Goal: Task Accomplishment & Management: Complete application form

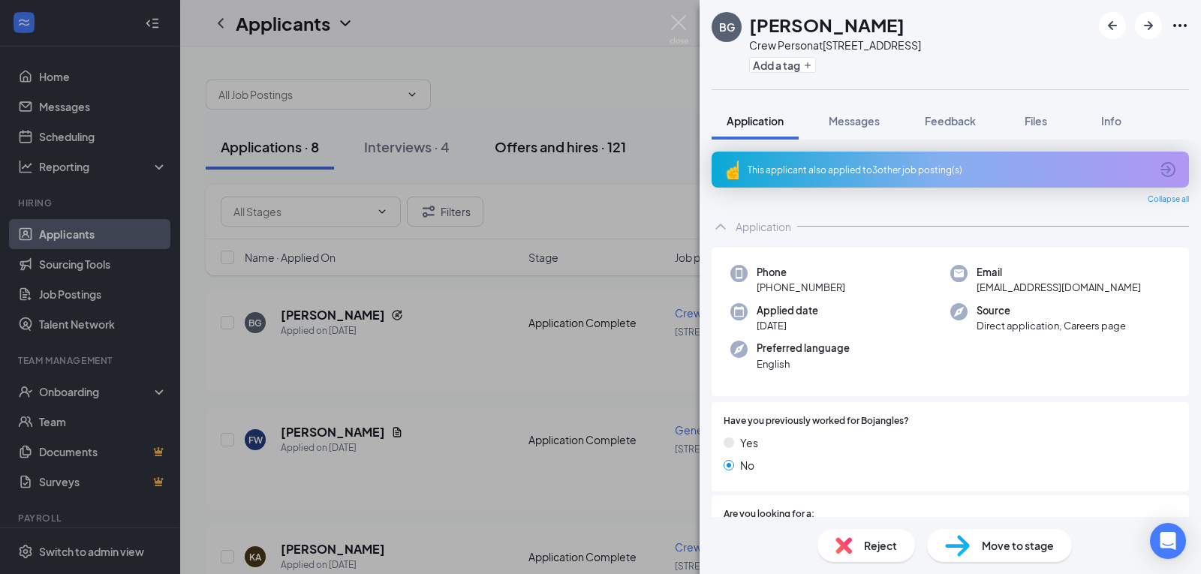
drag, startPoint x: 594, startPoint y: 62, endPoint x: 508, endPoint y: 131, distance: 110.5
click at [594, 62] on div "BG [PERSON_NAME] Crew Person at [STREET_ADDRESS] Add a tag Application Messages…" at bounding box center [600, 287] width 1201 height 574
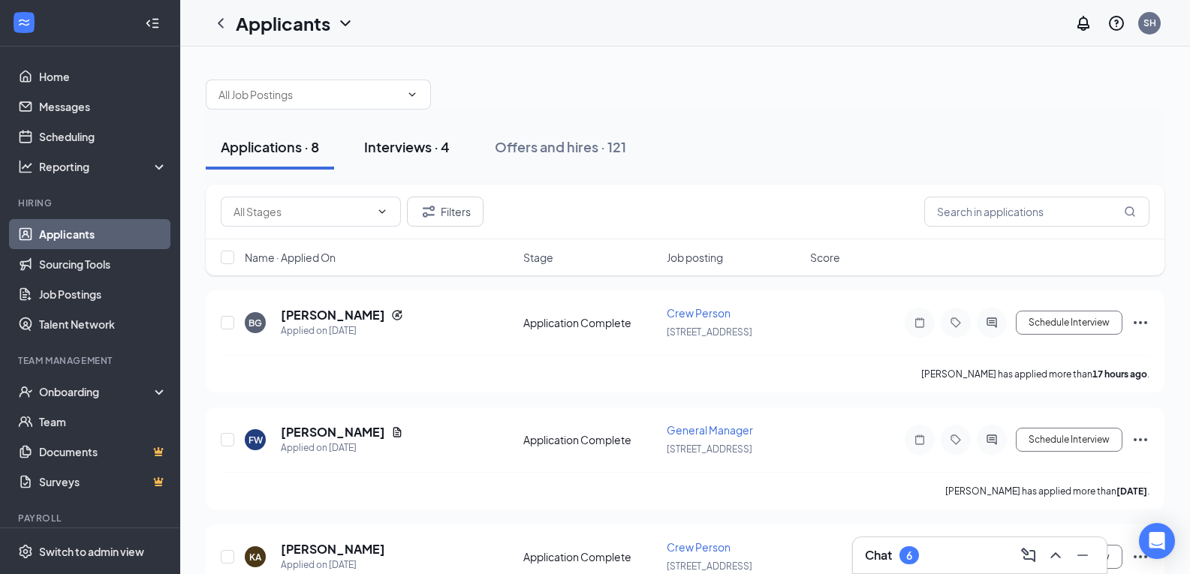
click at [399, 150] on div "Interviews · 4" at bounding box center [407, 146] width 86 height 19
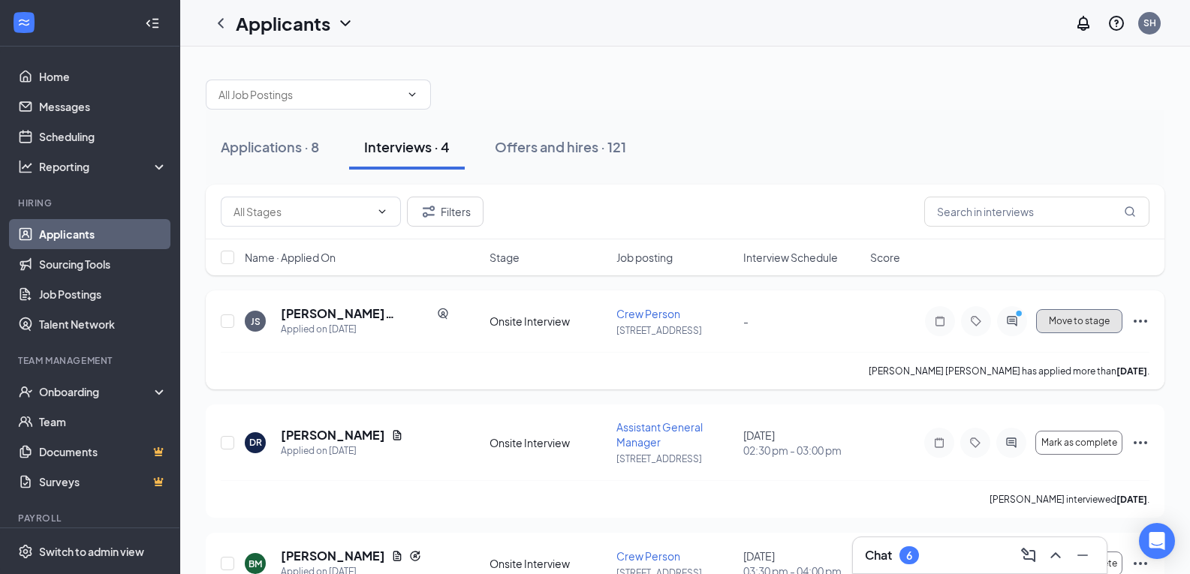
click at [1091, 324] on span "Move to stage" at bounding box center [1079, 321] width 61 height 11
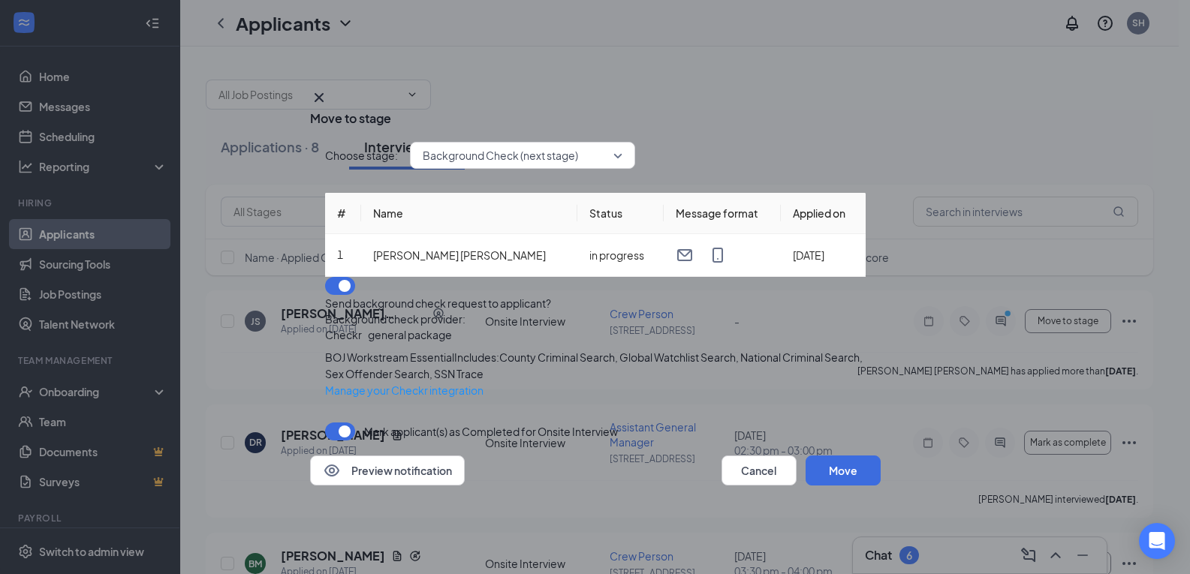
click at [325, 278] on div "Choose stage: Background Check (next stage) # Name Status Message format Applie…" at bounding box center [595, 291] width 570 height 329
click at [332, 277] on button "button" at bounding box center [340, 286] width 30 height 18
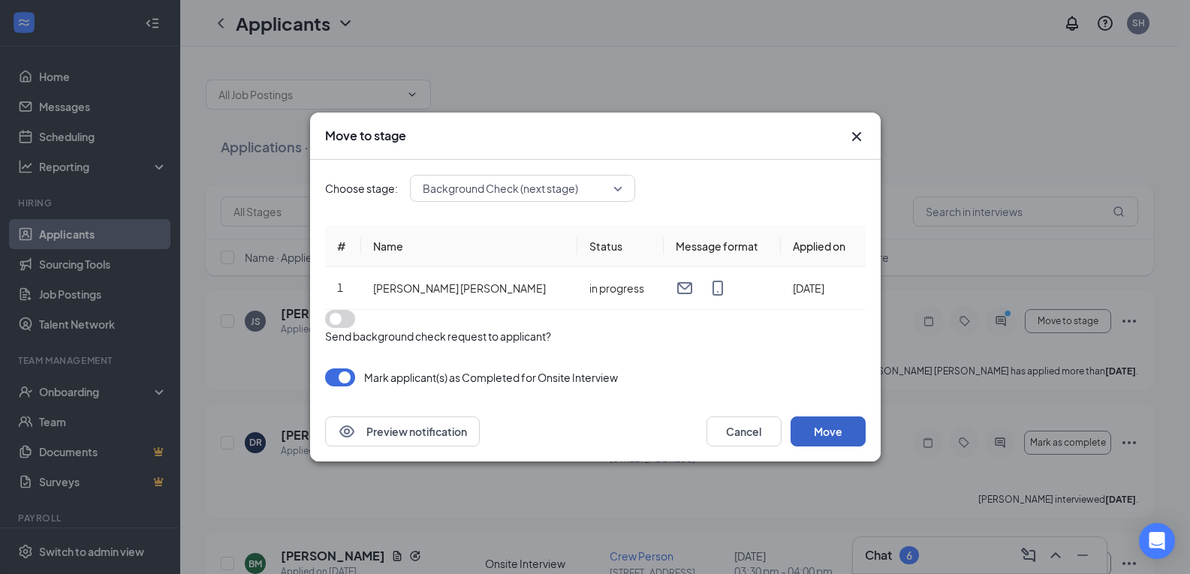
click at [847, 436] on button "Move" at bounding box center [827, 432] width 75 height 30
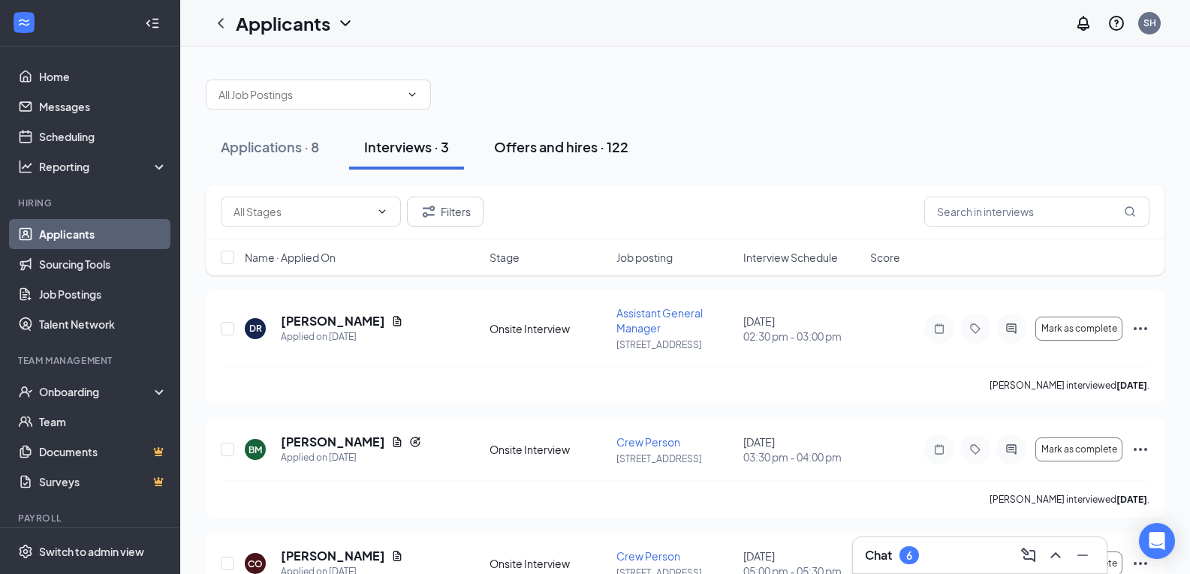
click at [552, 150] on div "Offers and hires · 122" at bounding box center [561, 146] width 134 height 19
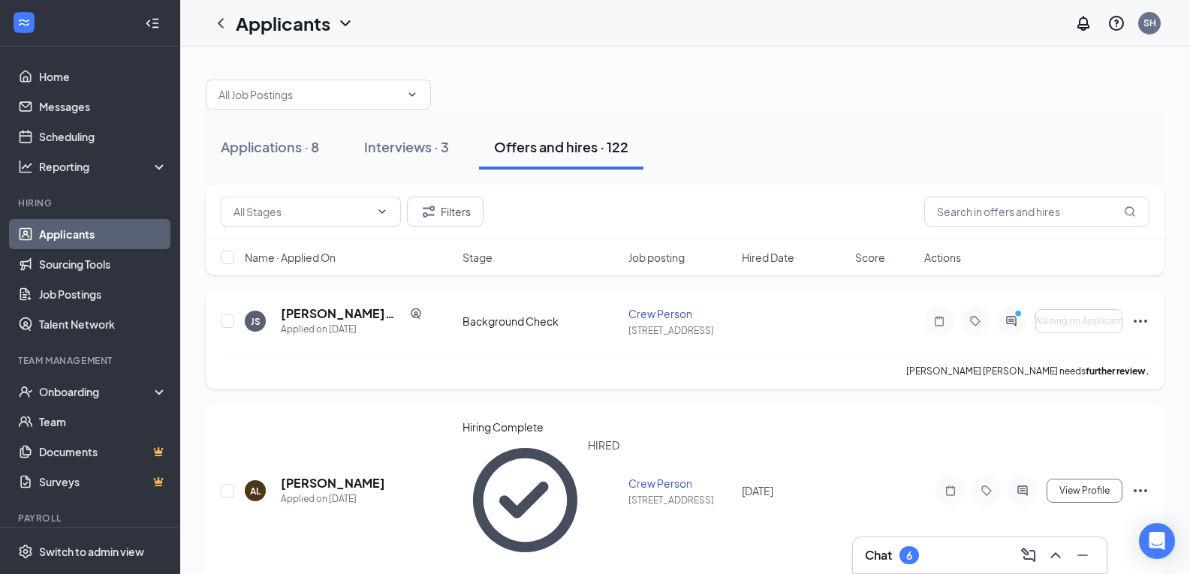
click at [1142, 321] on icon "Ellipses" at bounding box center [1140, 321] width 18 height 18
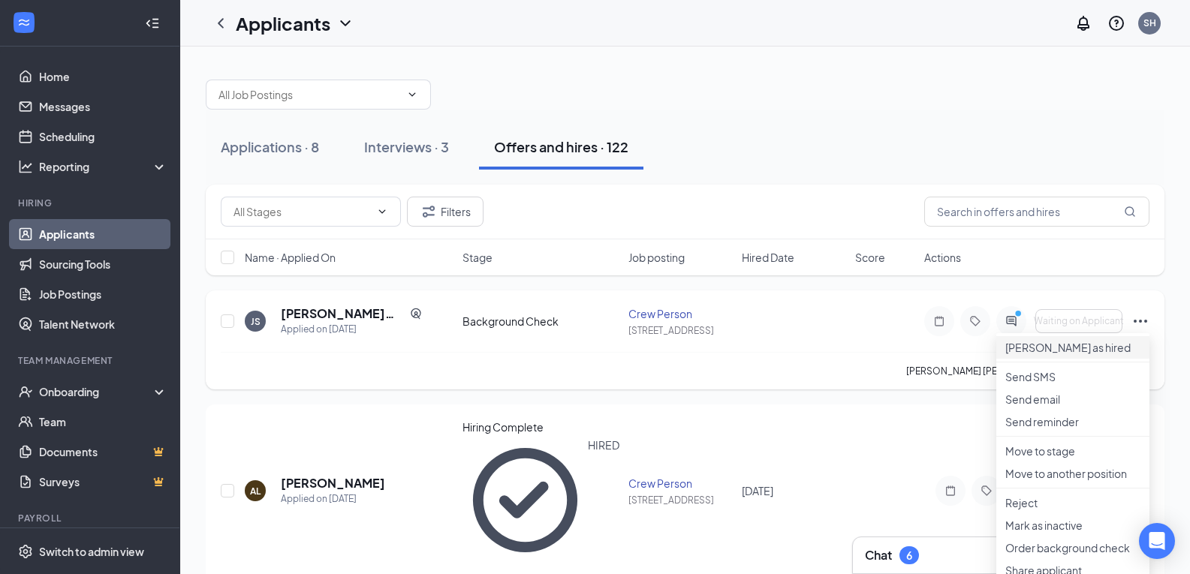
click at [1067, 346] on p "Mark as hired" at bounding box center [1072, 347] width 135 height 15
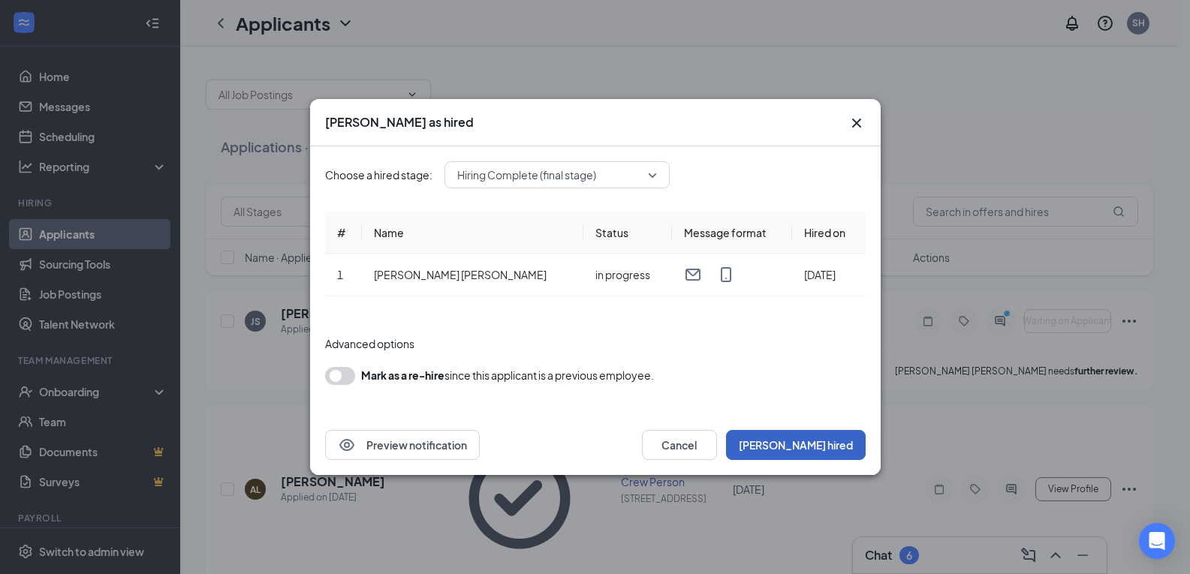
click at [811, 441] on button "Mark hired" at bounding box center [796, 445] width 140 height 30
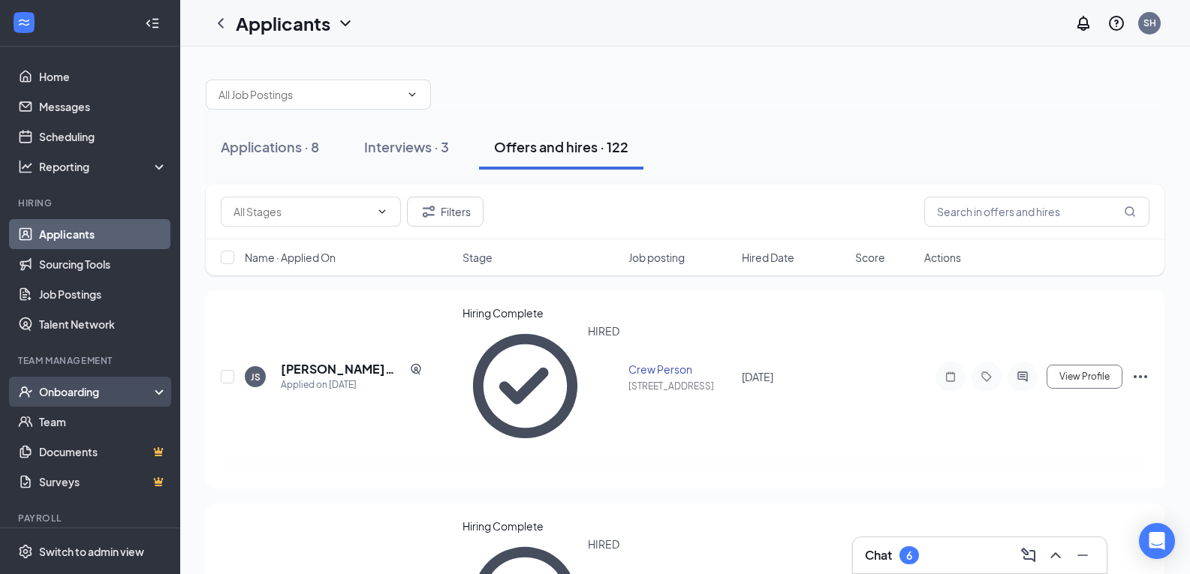
click at [71, 398] on div "Onboarding" at bounding box center [97, 391] width 116 height 15
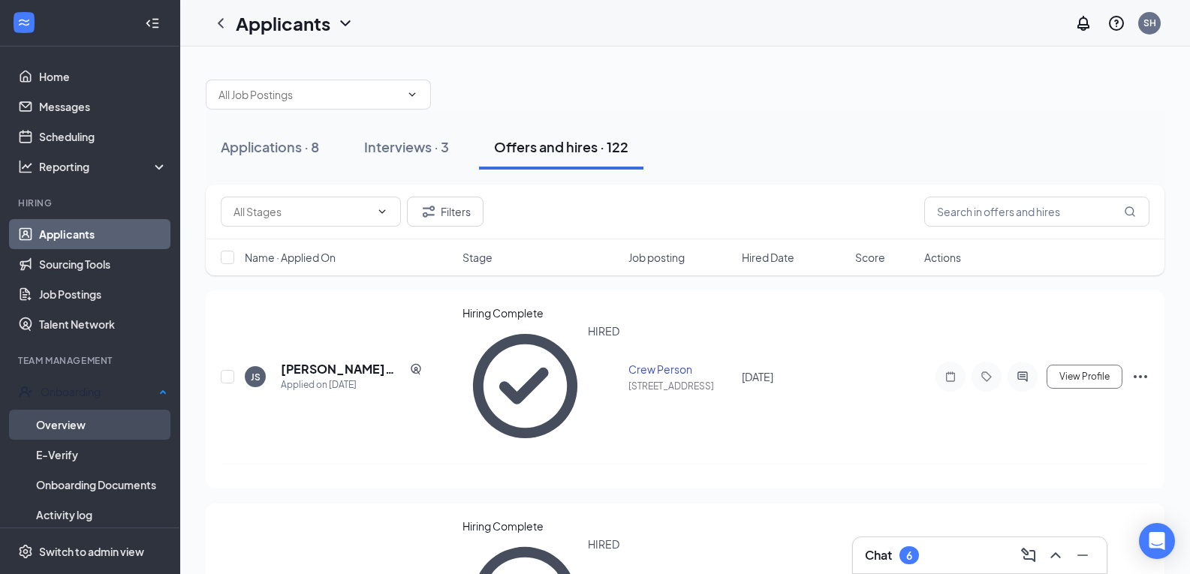
click at [59, 426] on link "Overview" at bounding box center [101, 425] width 131 height 30
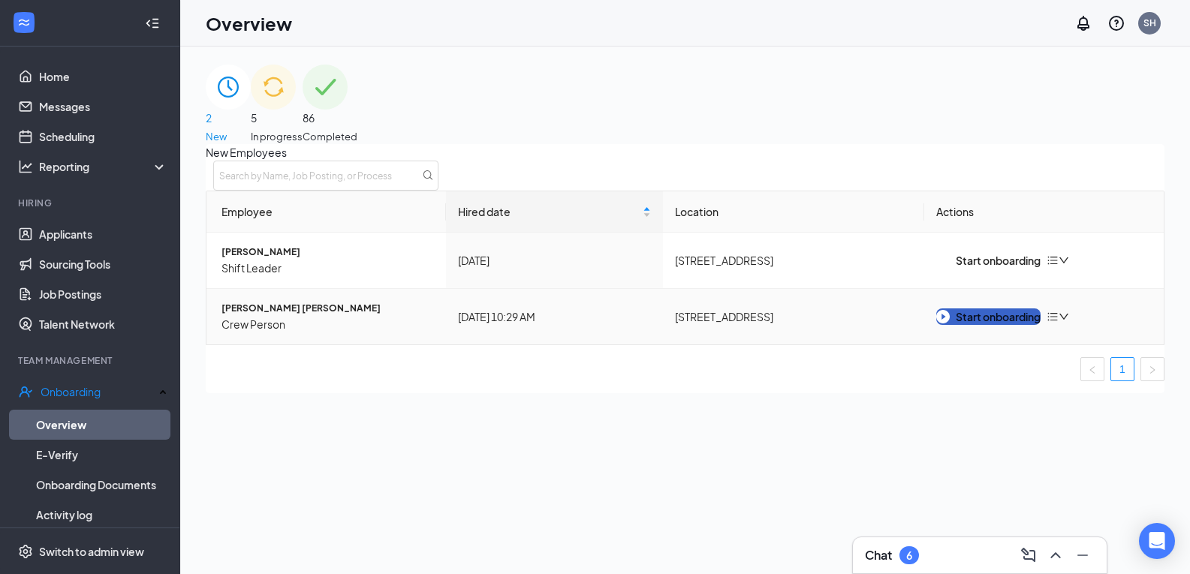
click at [985, 325] on div "Start onboarding" at bounding box center [988, 316] width 104 height 17
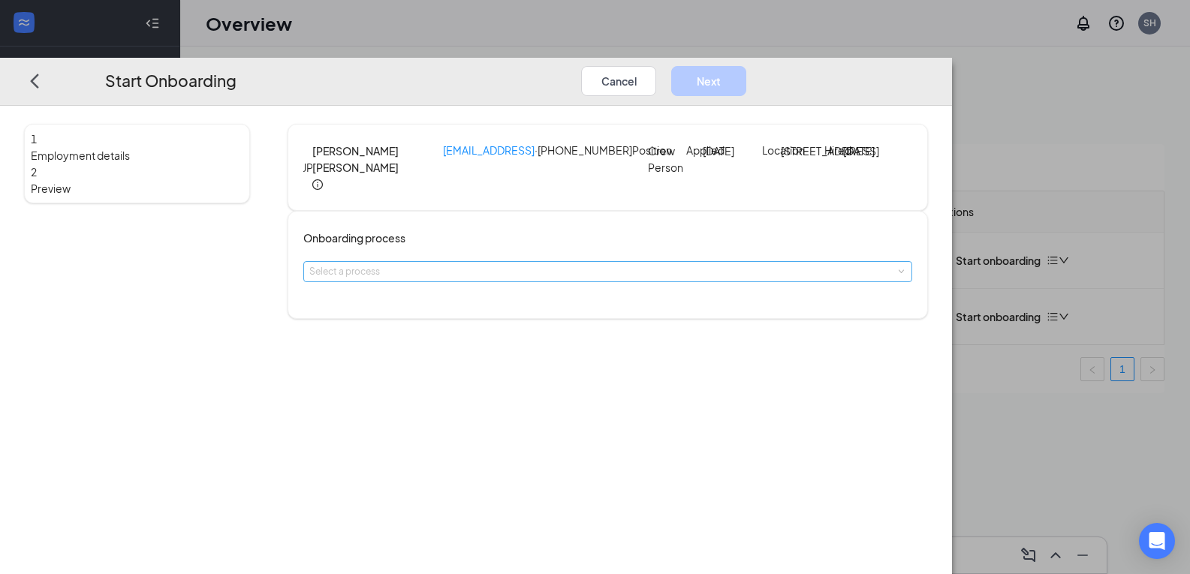
click at [458, 279] on div "Select a process" at bounding box center [604, 271] width 590 height 15
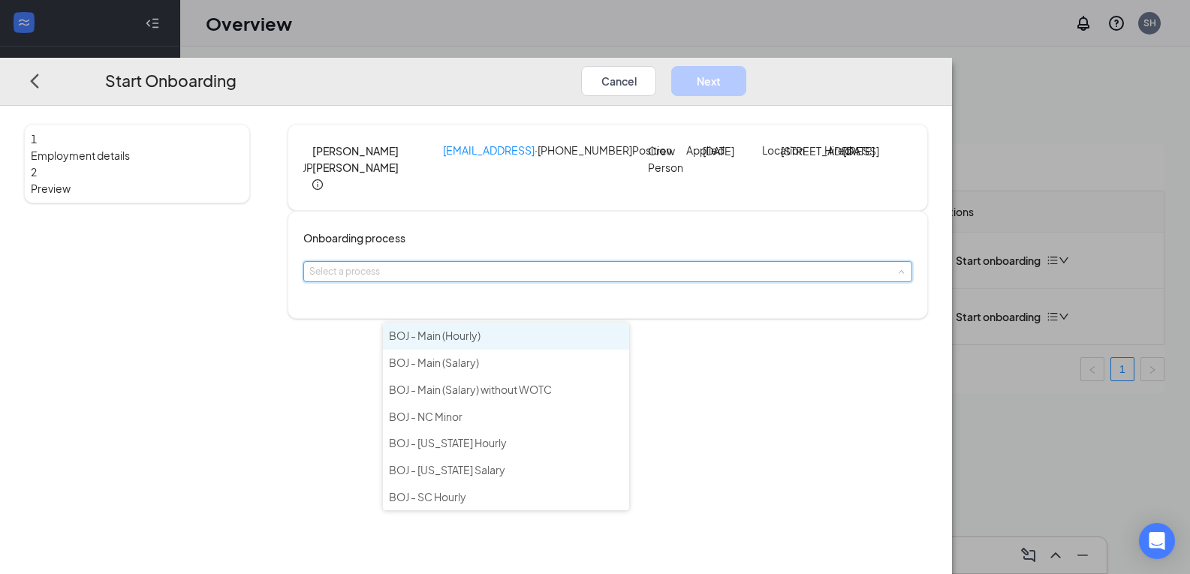
click at [456, 333] on span "BOJ - Main (Hourly)" at bounding box center [435, 336] width 92 height 14
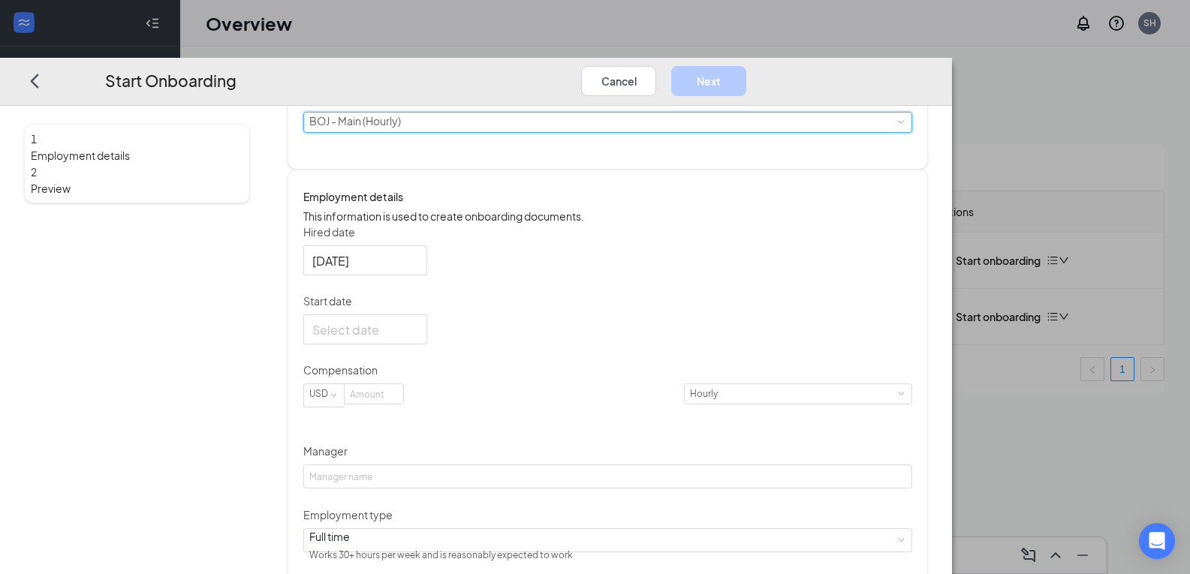
scroll to position [150, 0]
click at [418, 338] on div at bounding box center [365, 328] width 106 height 19
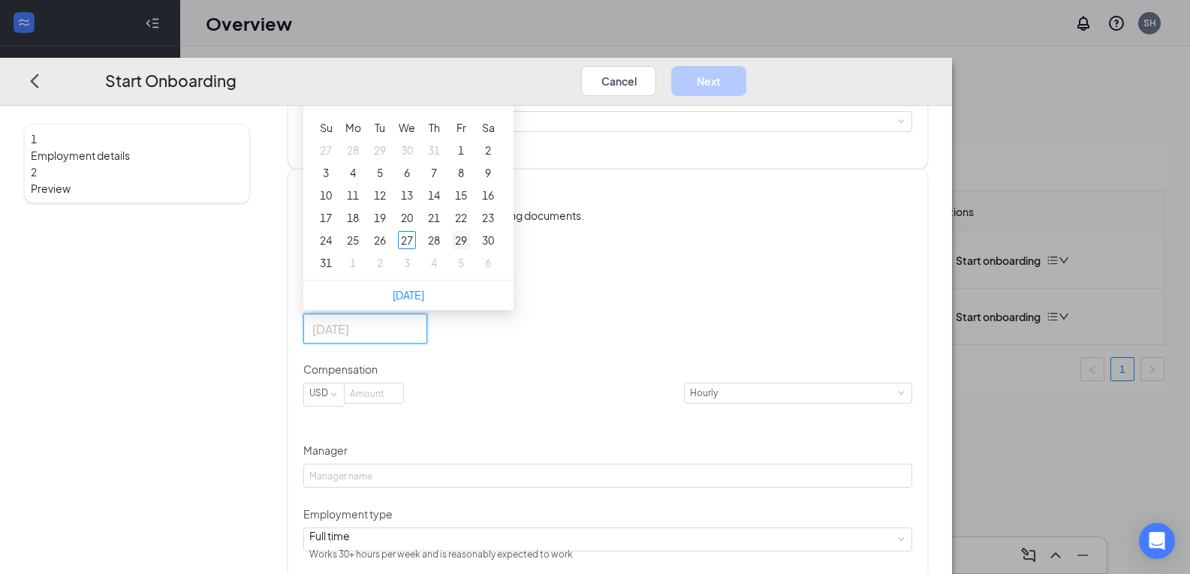
type input "[DATE]"
click at [470, 249] on div "29" at bounding box center [461, 240] width 18 height 18
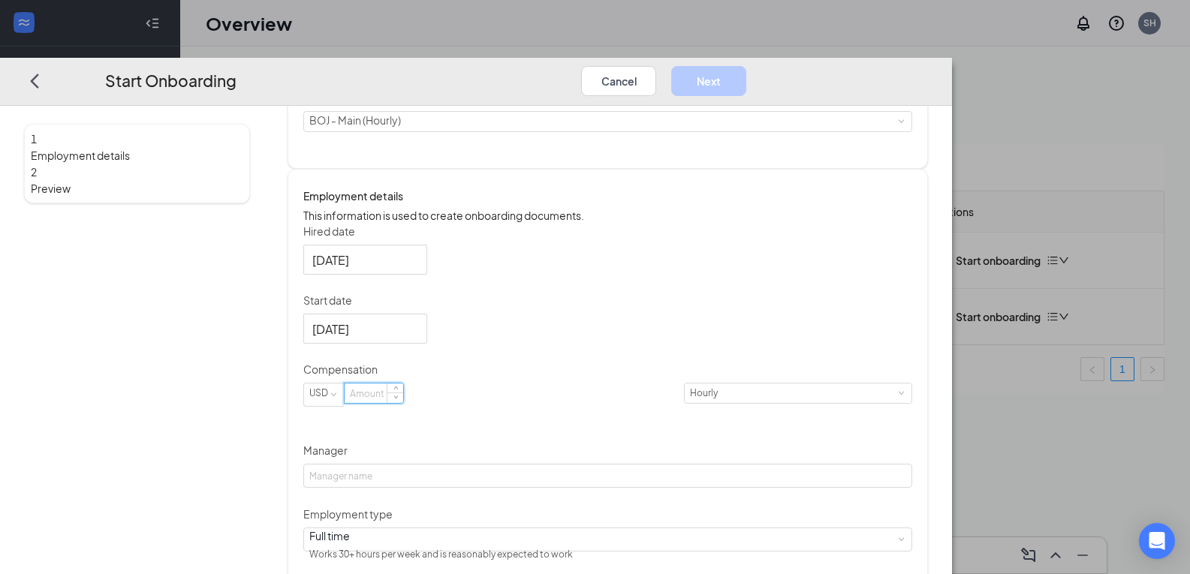
click at [403, 403] on input at bounding box center [374, 394] width 59 height 20
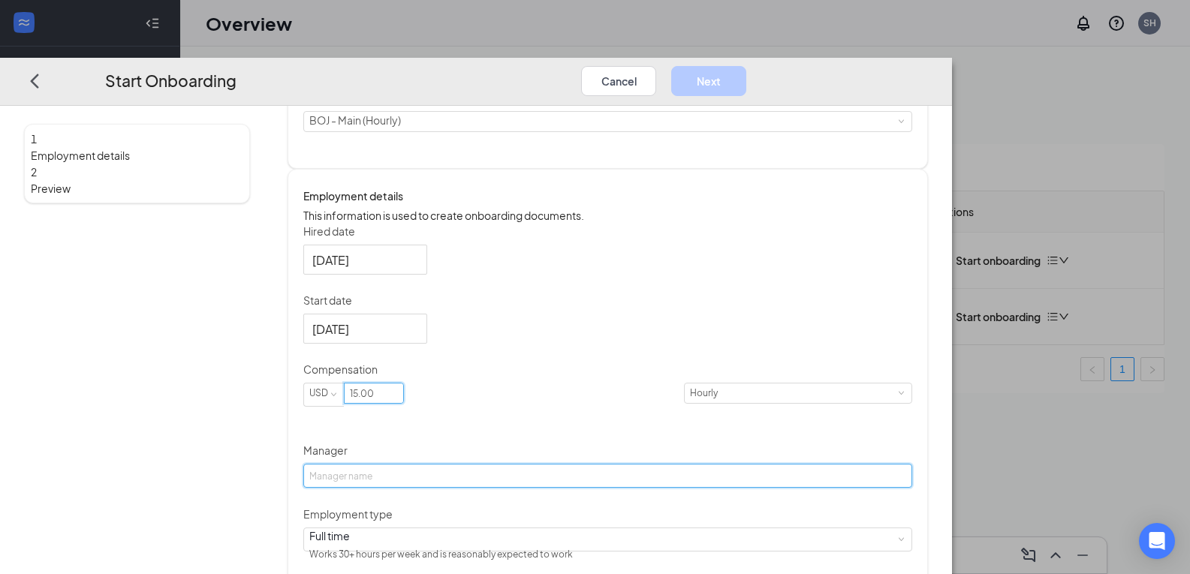
type input "15"
click at [430, 488] on input "Manager" at bounding box center [607, 476] width 609 height 24
type input "[PERSON_NAME]"
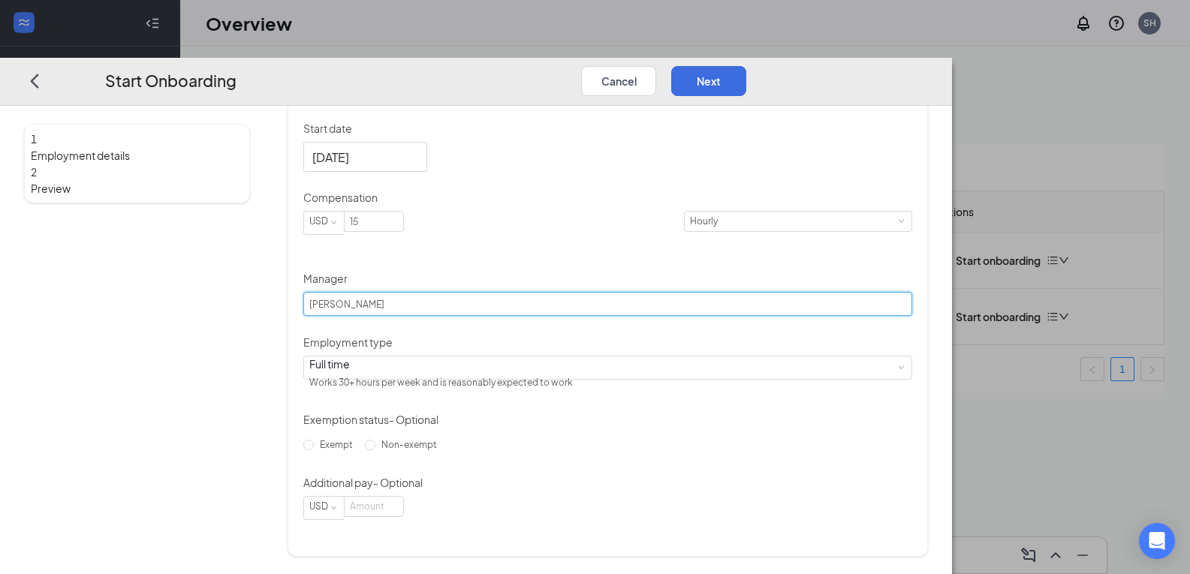
scroll to position [377, 0]
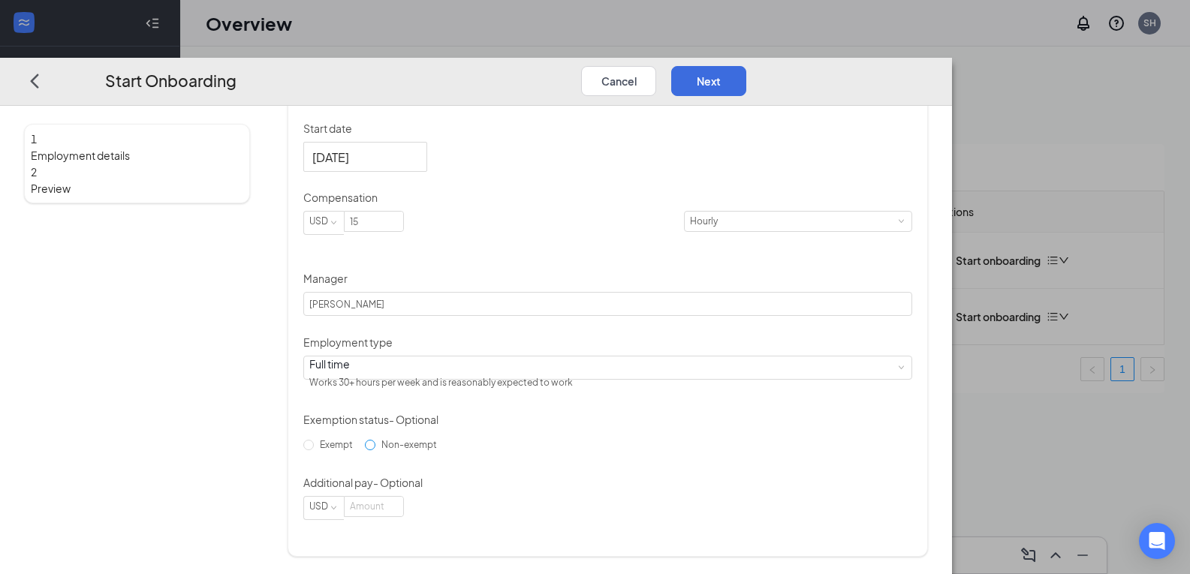
click at [388, 450] on span "Non-exempt" at bounding box center [409, 443] width 68 height 11
click at [375, 450] on input "Non-exempt" at bounding box center [370, 444] width 11 height 11
radio input "true"
click at [403, 516] on input at bounding box center [374, 506] width 59 height 20
type input "0"
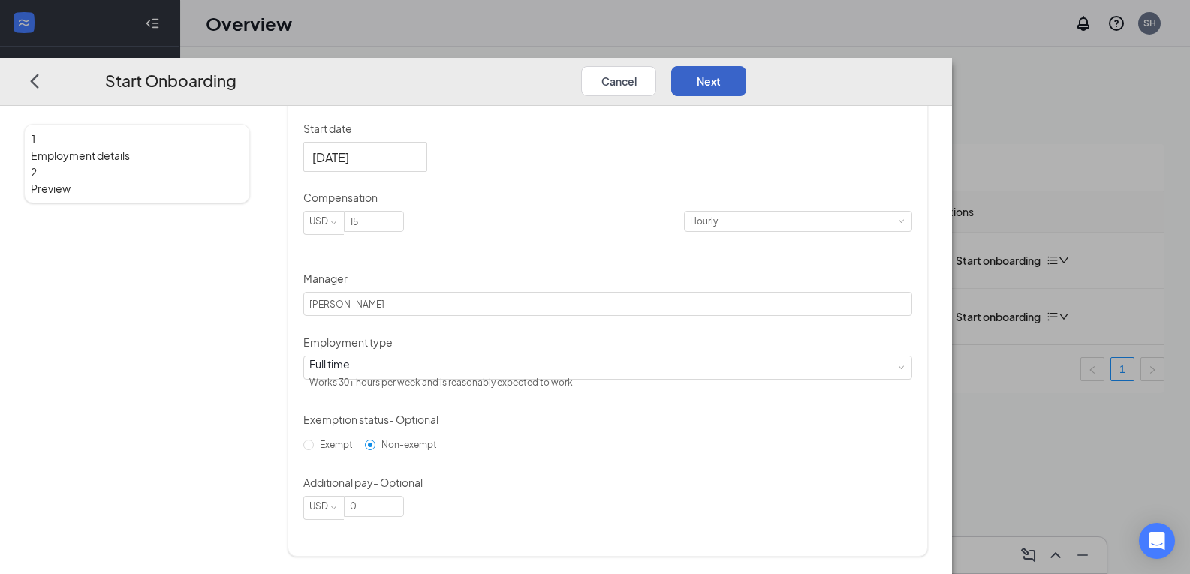
click at [746, 65] on button "Next" at bounding box center [708, 80] width 75 height 30
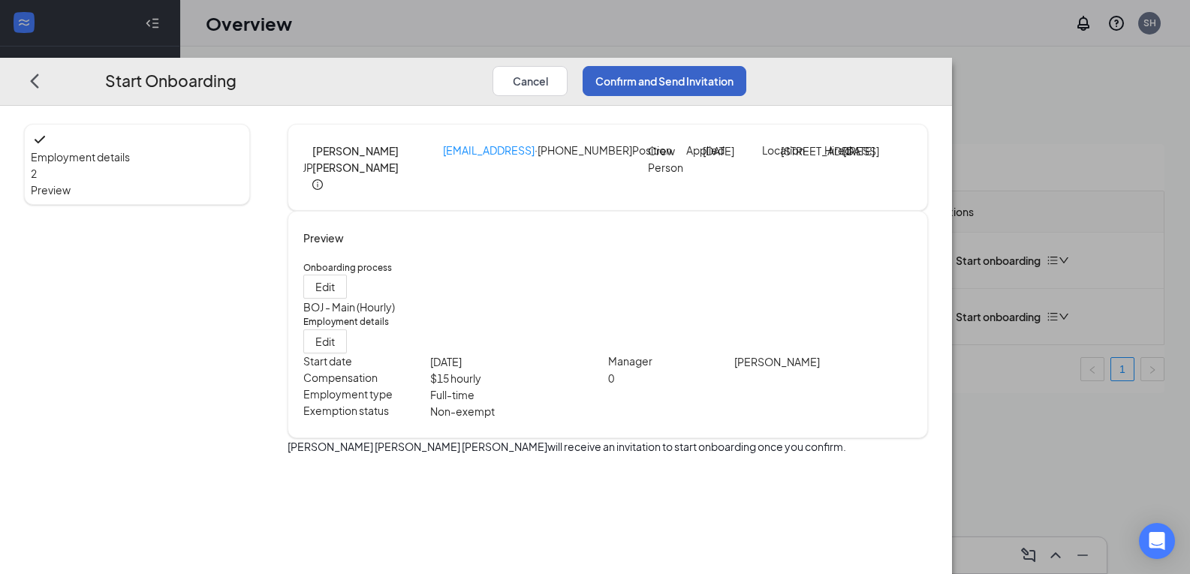
click at [746, 65] on button "Confirm and Send Invitation" at bounding box center [664, 80] width 164 height 30
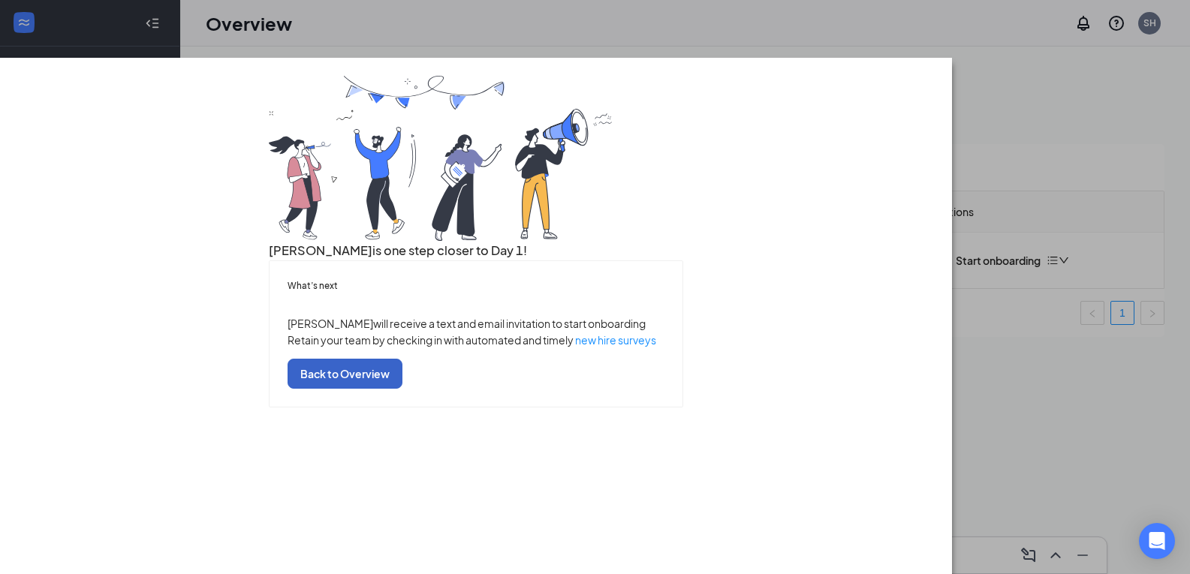
click at [402, 388] on button "Back to Overview" at bounding box center [344, 373] width 115 height 30
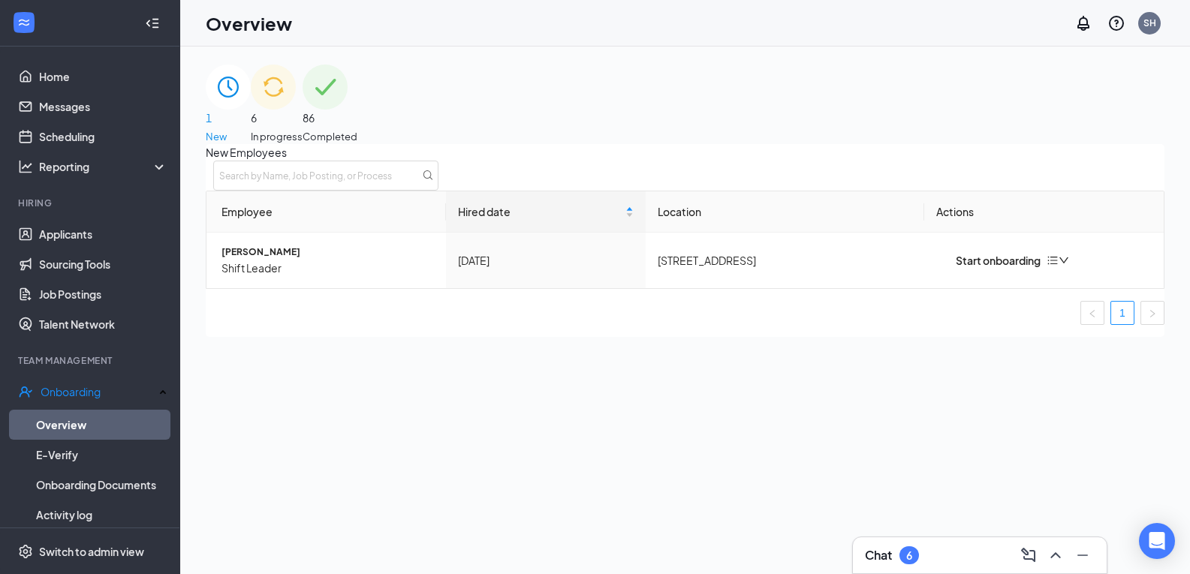
click at [302, 129] on span "In progress" at bounding box center [277, 136] width 52 height 15
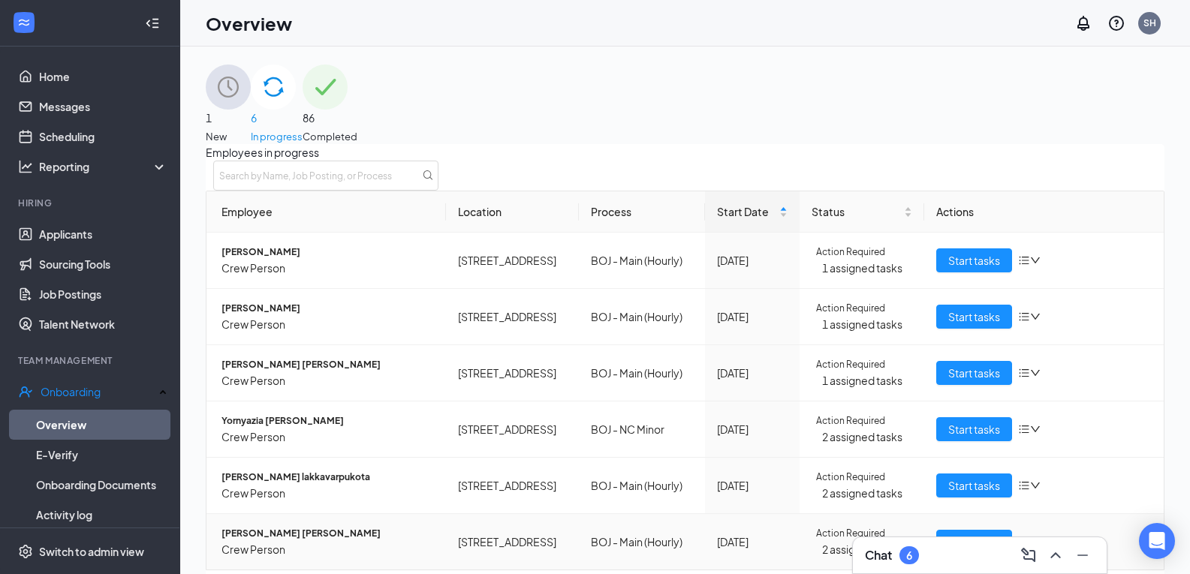
scroll to position [59, 0]
click at [322, 526] on span "[PERSON_NAME] [PERSON_NAME]" at bounding box center [327, 533] width 212 height 15
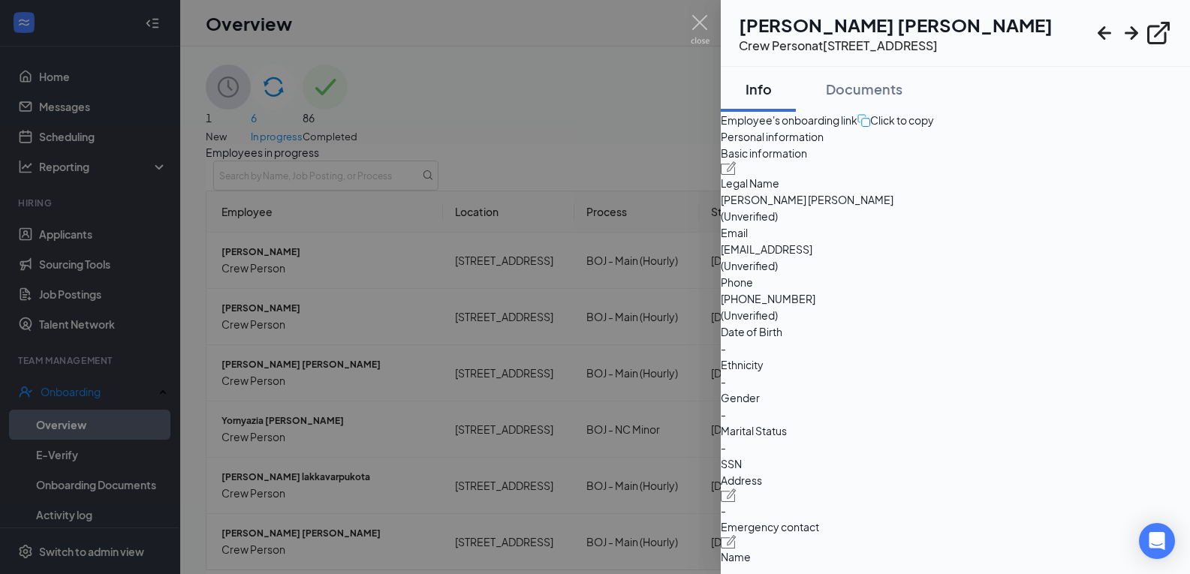
click at [934, 128] on div "Click to copy" at bounding box center [895, 120] width 77 height 17
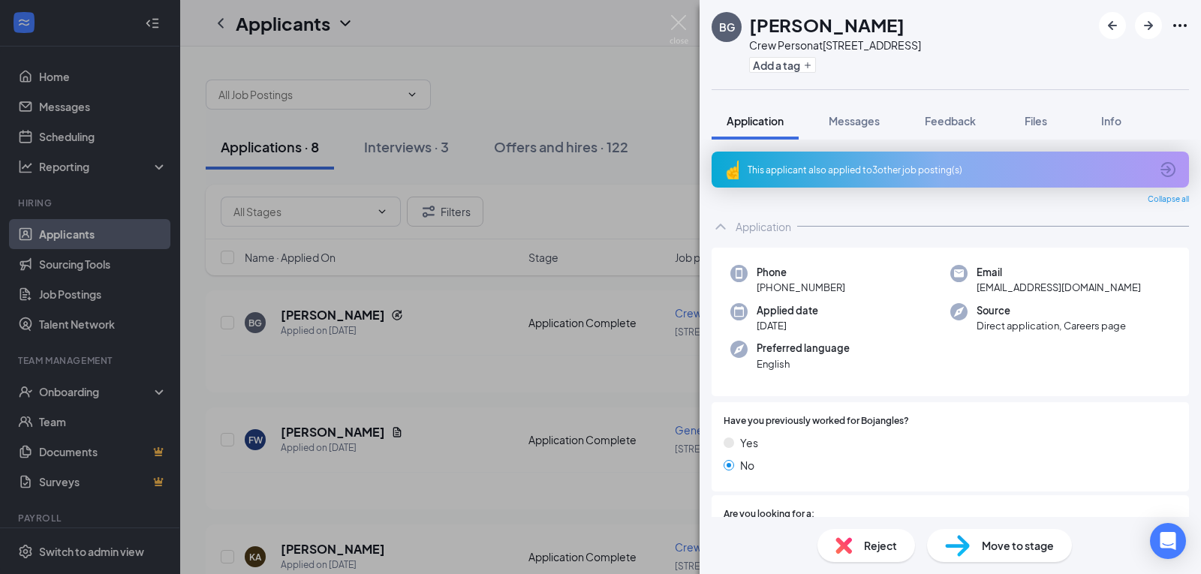
click at [618, 206] on div "BG [PERSON_NAME] Crew Person at [STREET_ADDRESS] Add a tag Application Messages…" at bounding box center [600, 287] width 1201 height 574
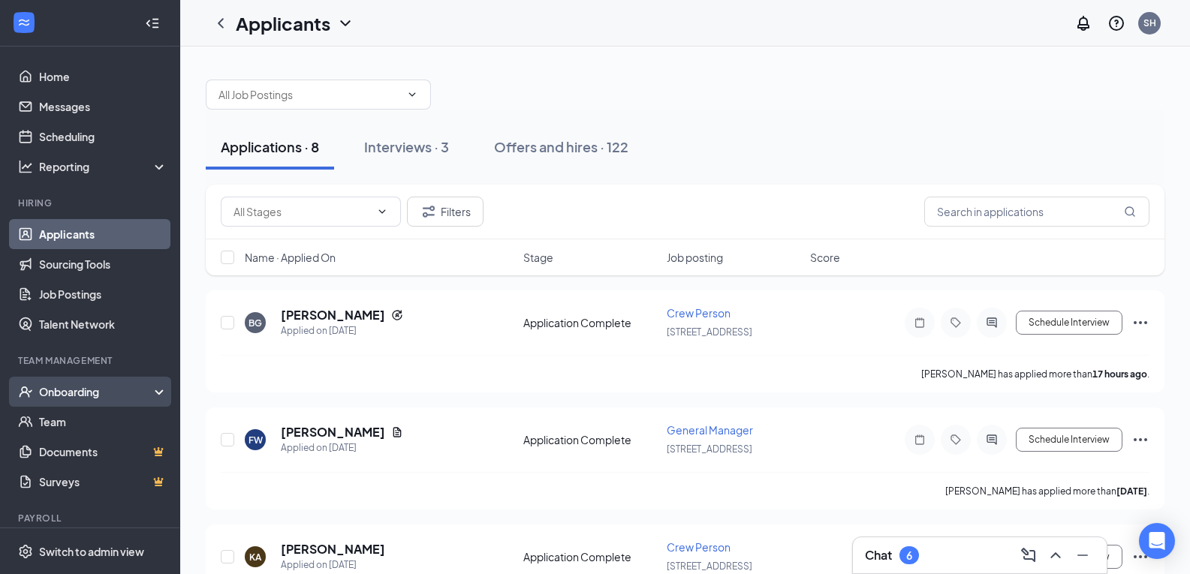
click at [75, 386] on div "Onboarding" at bounding box center [97, 391] width 116 height 15
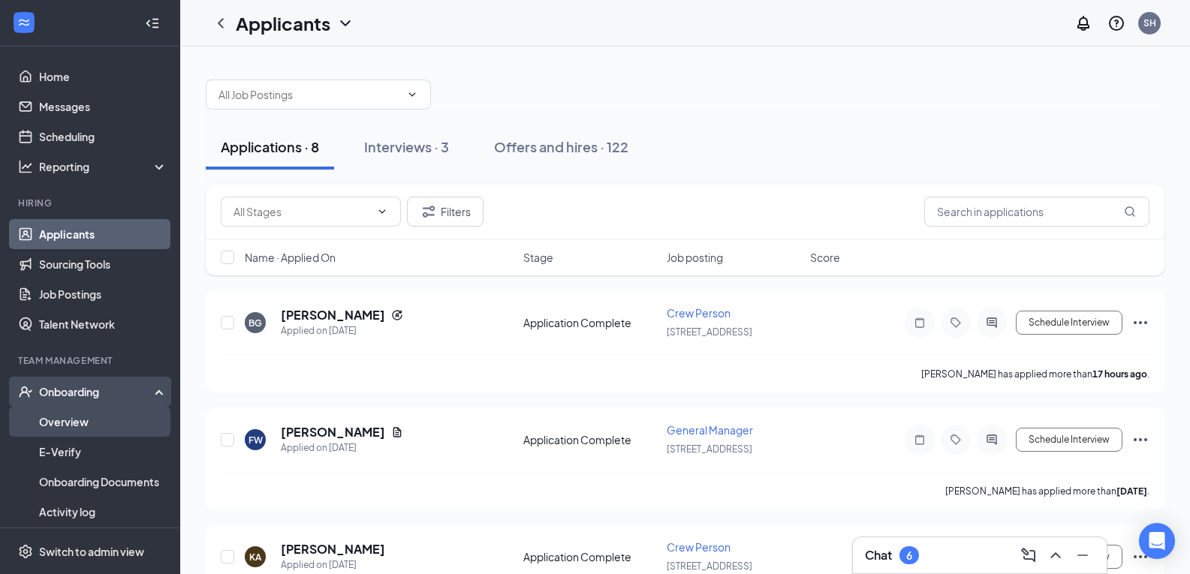
click at [65, 420] on link "Overview" at bounding box center [103, 422] width 128 height 30
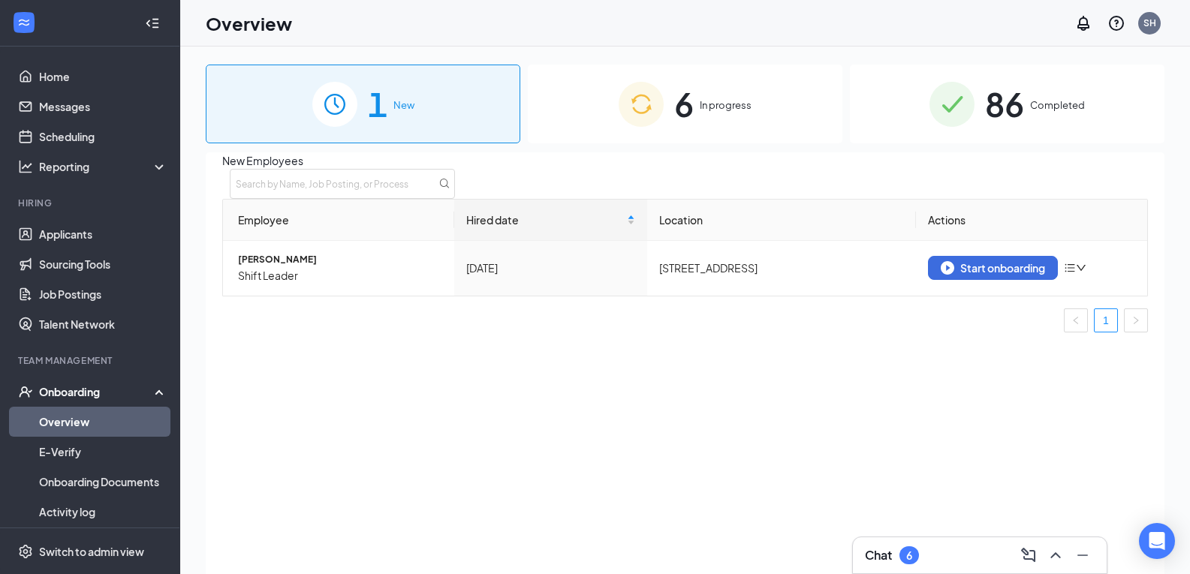
click at [727, 101] on span "In progress" at bounding box center [726, 105] width 52 height 15
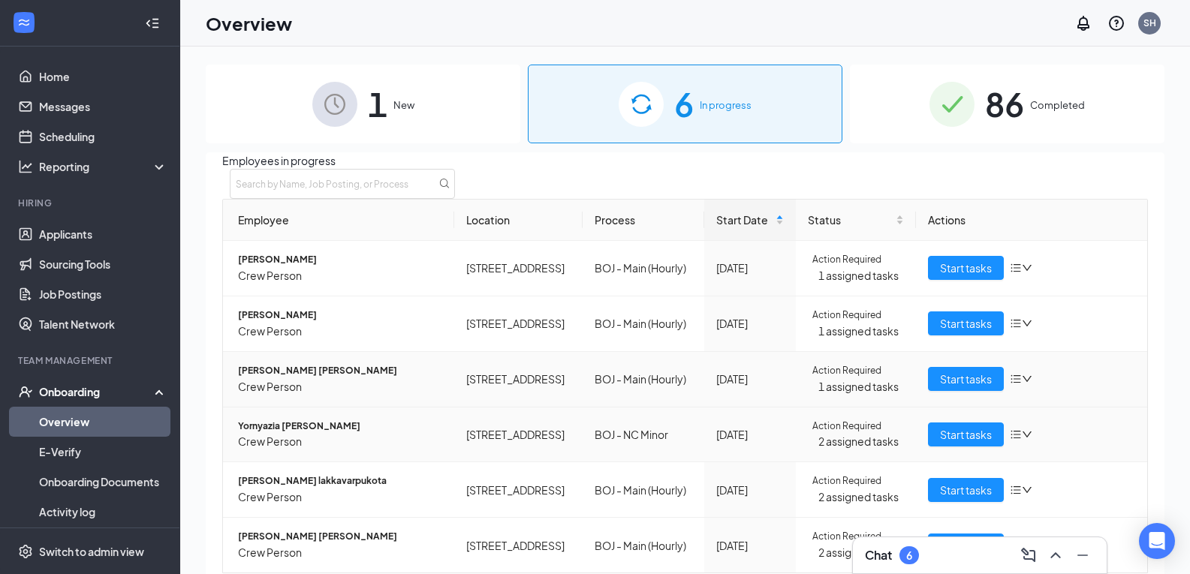
scroll to position [59, 0]
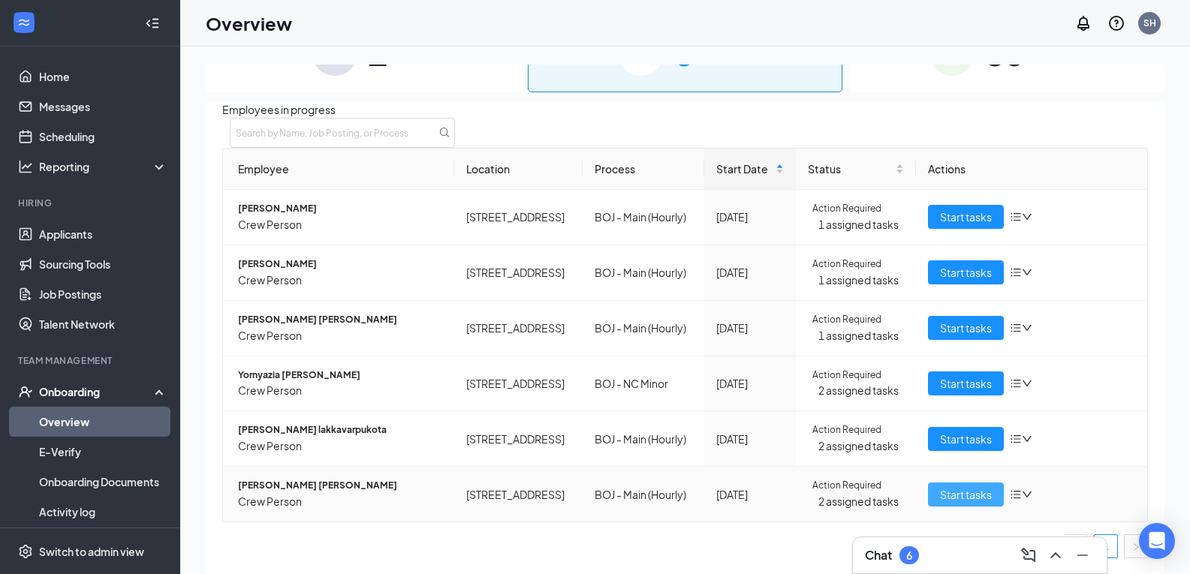
click at [944, 495] on span "Start tasks" at bounding box center [966, 494] width 52 height 17
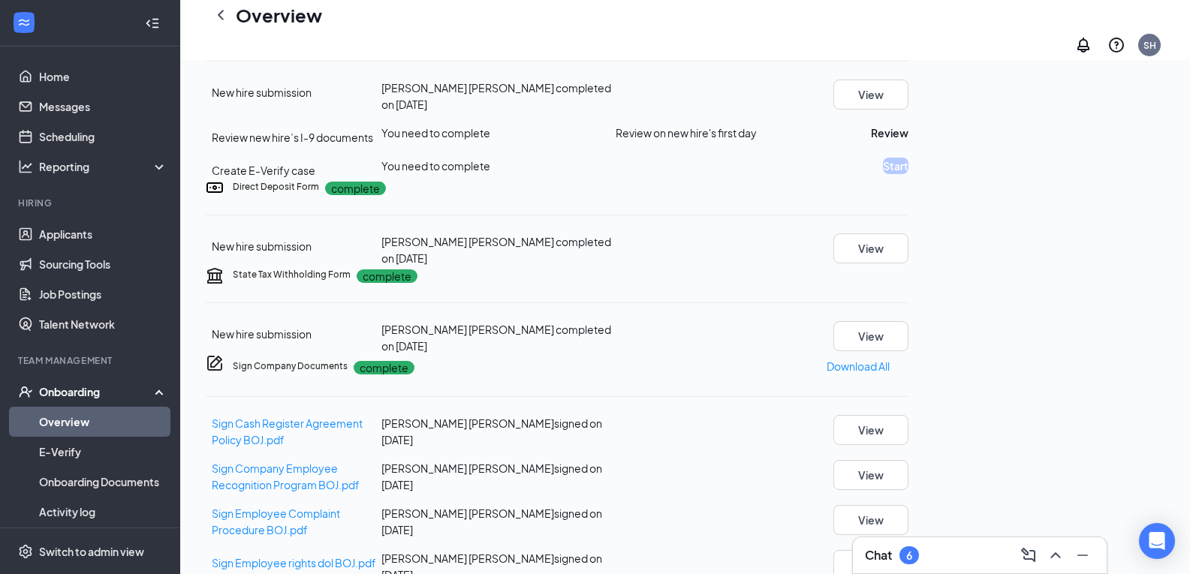
scroll to position [375, 0]
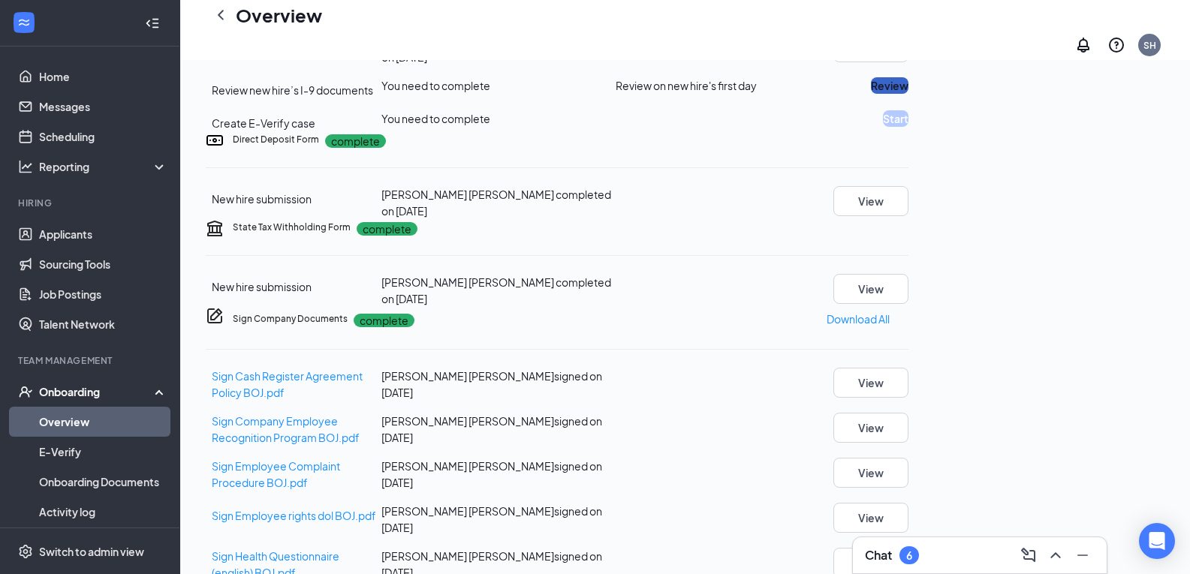
click at [908, 94] on button "Review" at bounding box center [890, 85] width 38 height 17
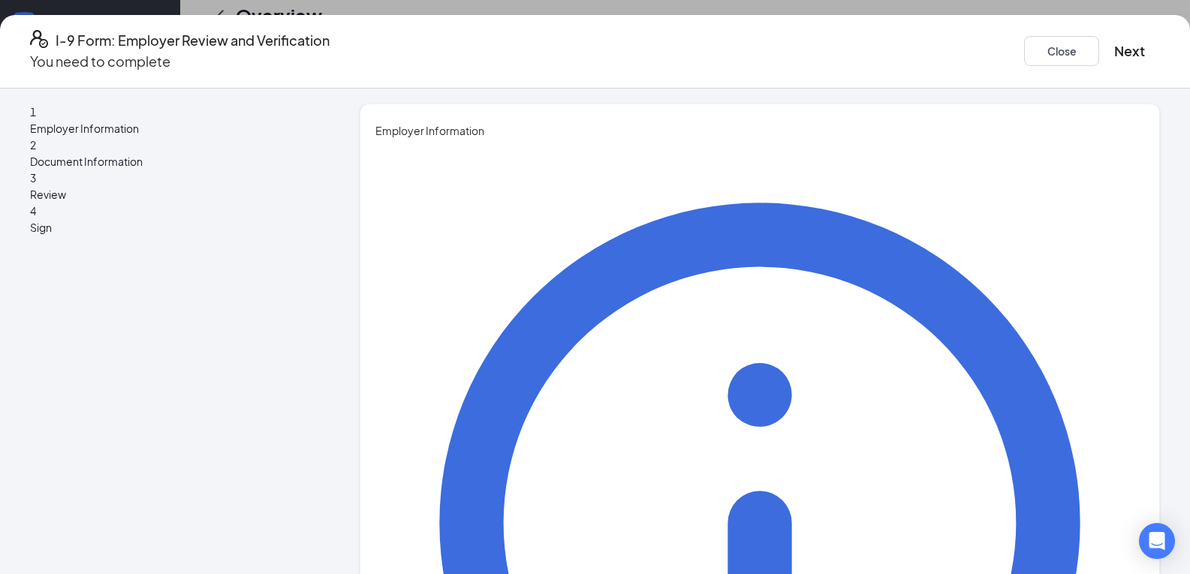
type input "[PERSON_NAME]"
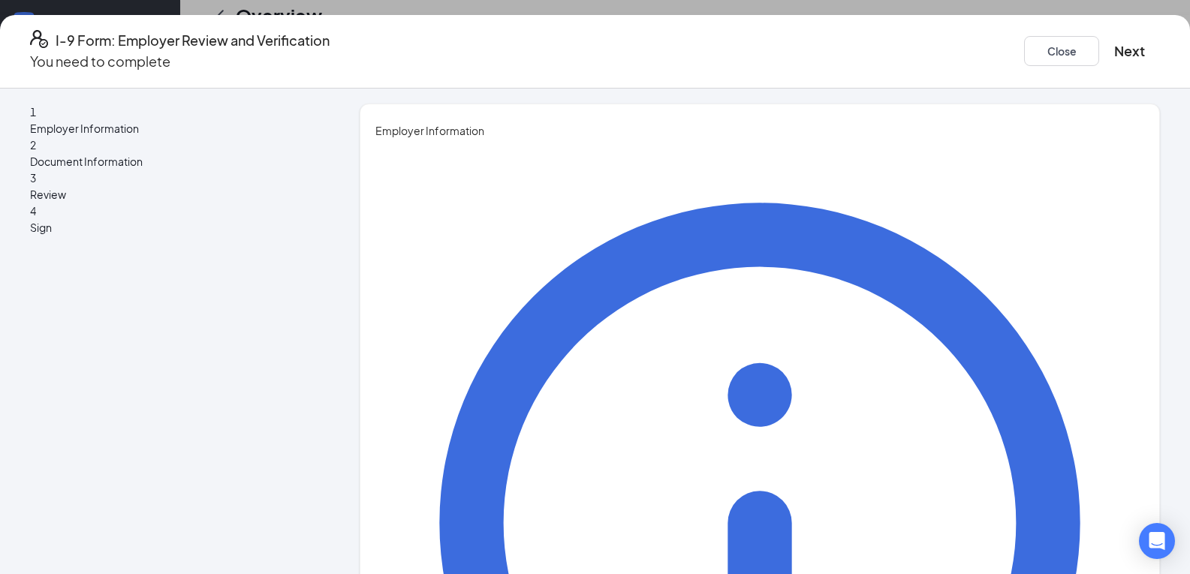
type input "GM"
type input "[EMAIL_ADDRESS][DOMAIN_NAME]"
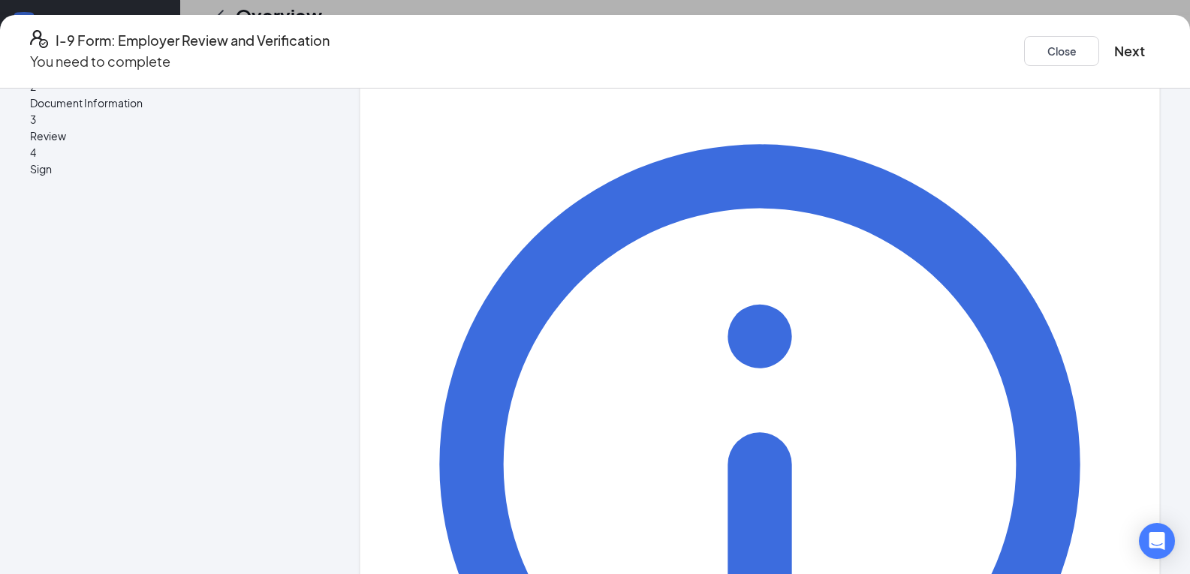
scroll to position [119, 0]
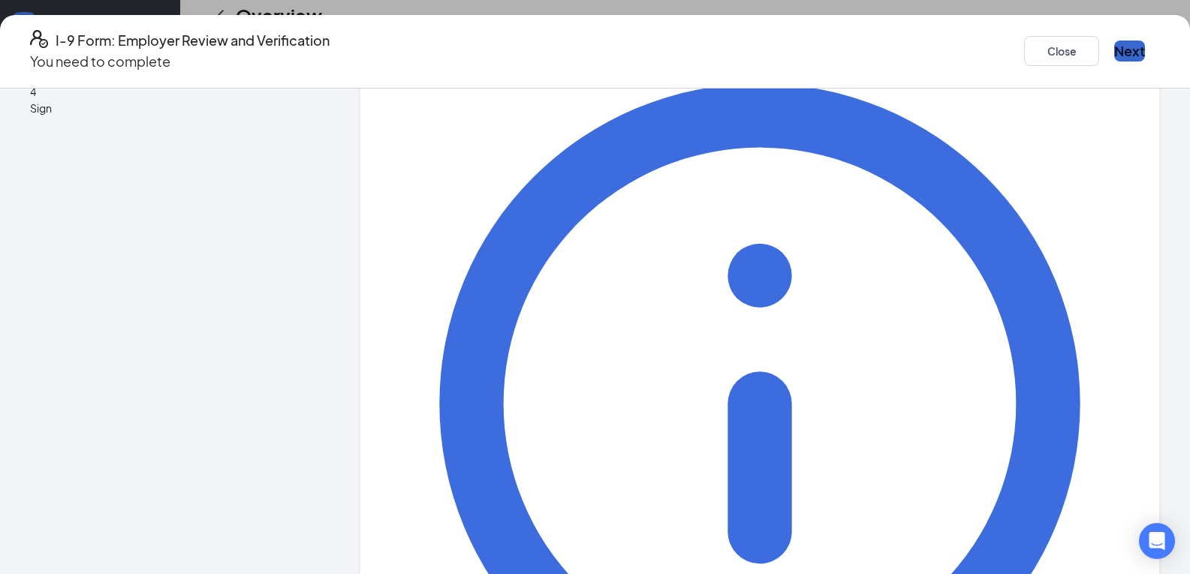
type input "8286810004"
click at [1114, 48] on button "Next" at bounding box center [1129, 51] width 31 height 21
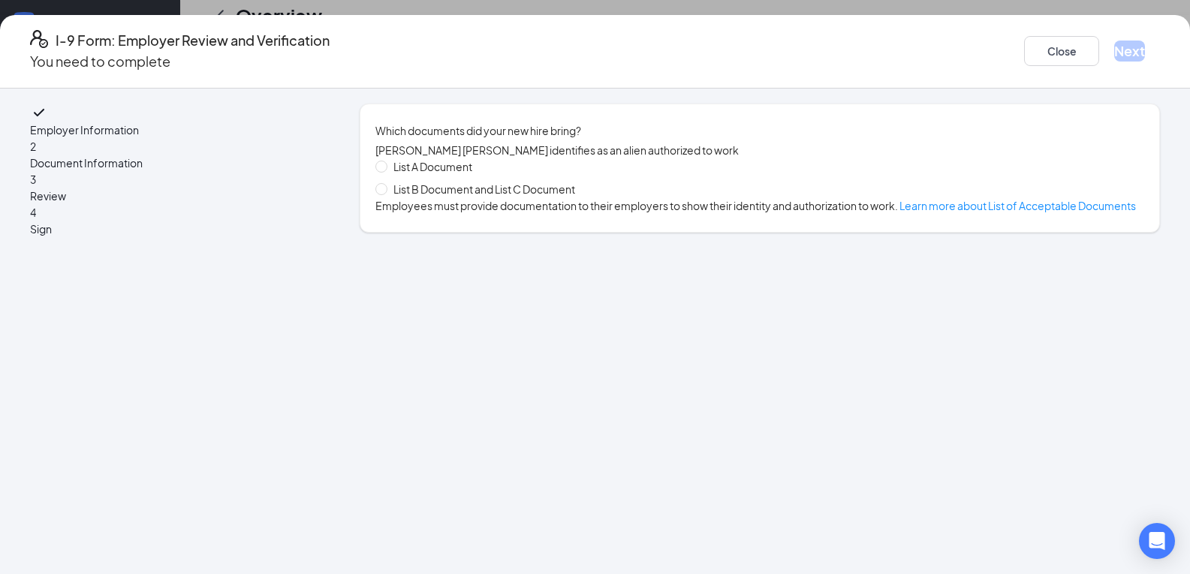
scroll to position [0, 0]
click at [386, 171] on input "List A Document" at bounding box center [380, 166] width 11 height 11
radio input "true"
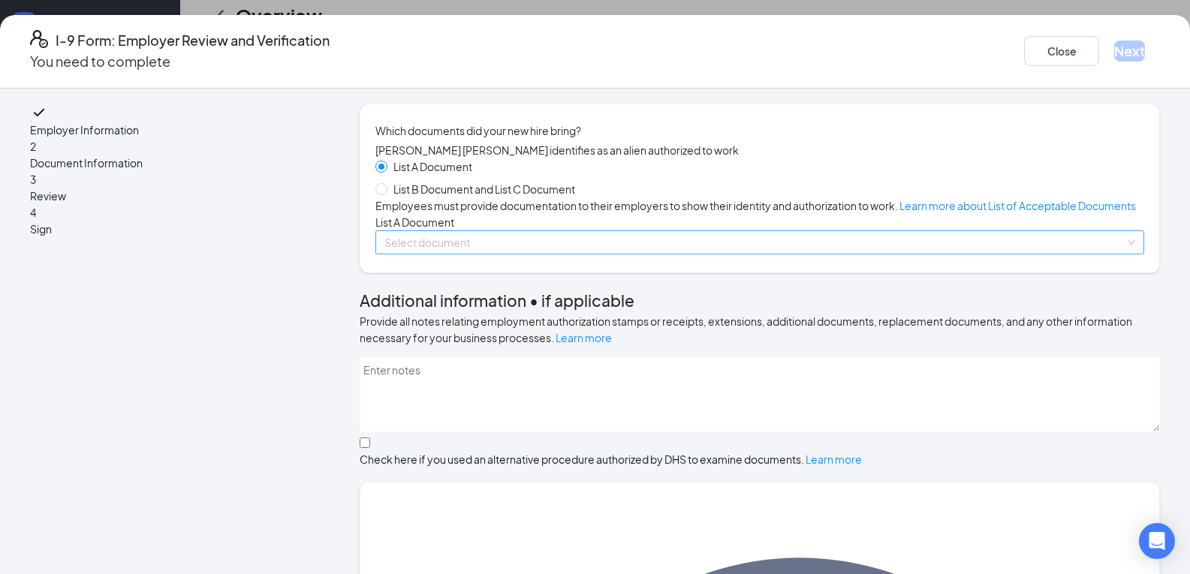
click at [408, 254] on div "Select document" at bounding box center [759, 242] width 769 height 24
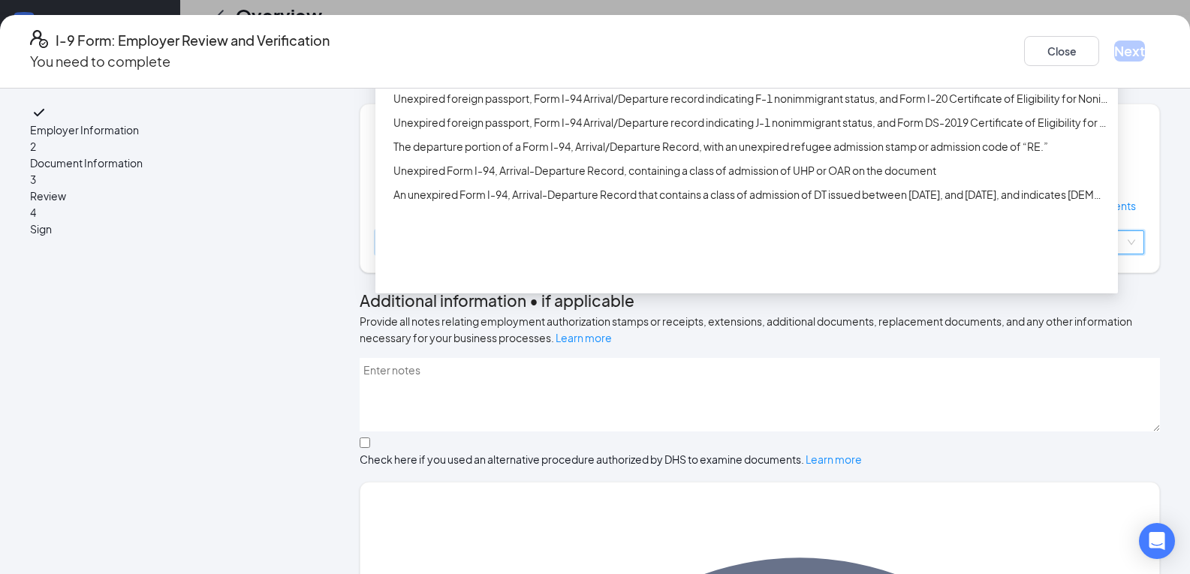
click at [415, 35] on div "Employment Authorization Document card that contains a photograph (Form I-766)" at bounding box center [750, 26] width 715 height 17
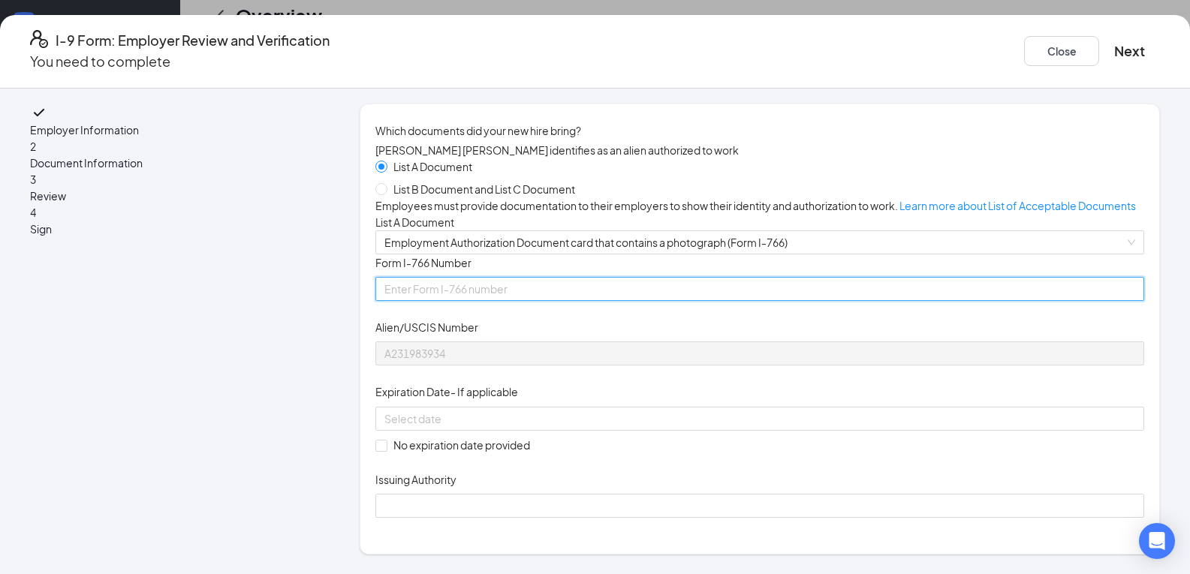
click at [429, 301] on input "Form I-766 Number" at bounding box center [759, 289] width 769 height 24
type input "IOE9036661390"
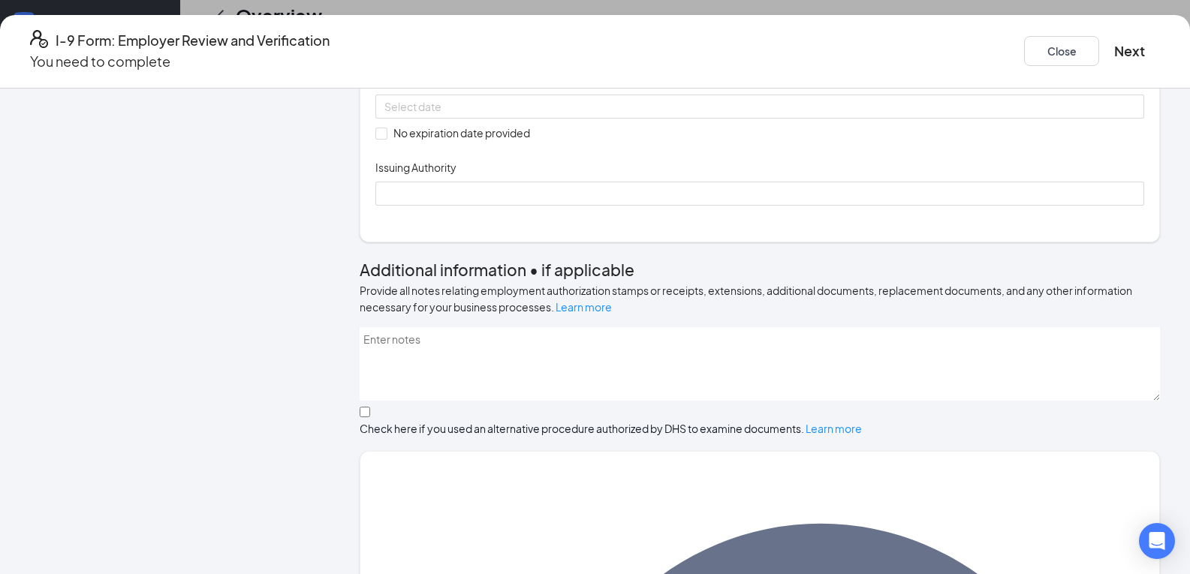
scroll to position [225, 0]
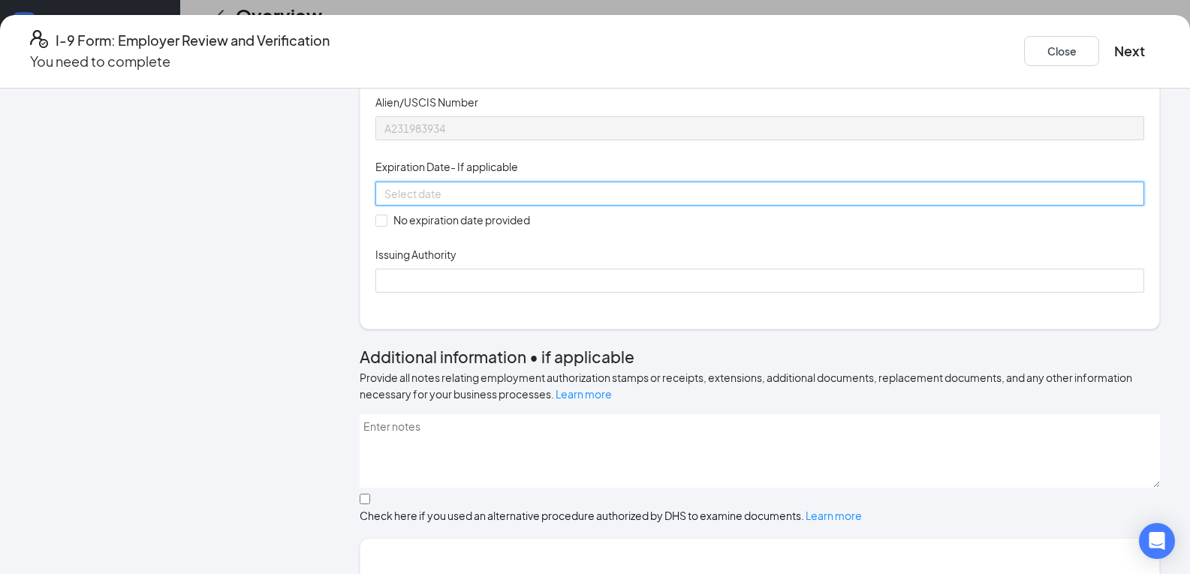
click at [431, 202] on input at bounding box center [758, 193] width 748 height 17
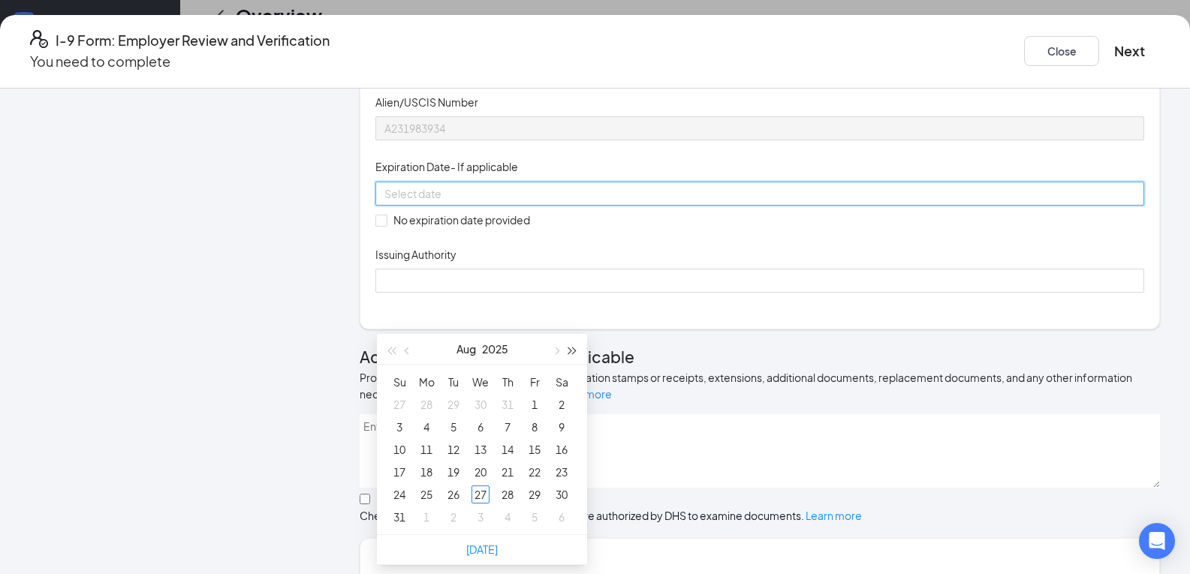
click at [567, 346] on button "button" at bounding box center [572, 349] width 17 height 30
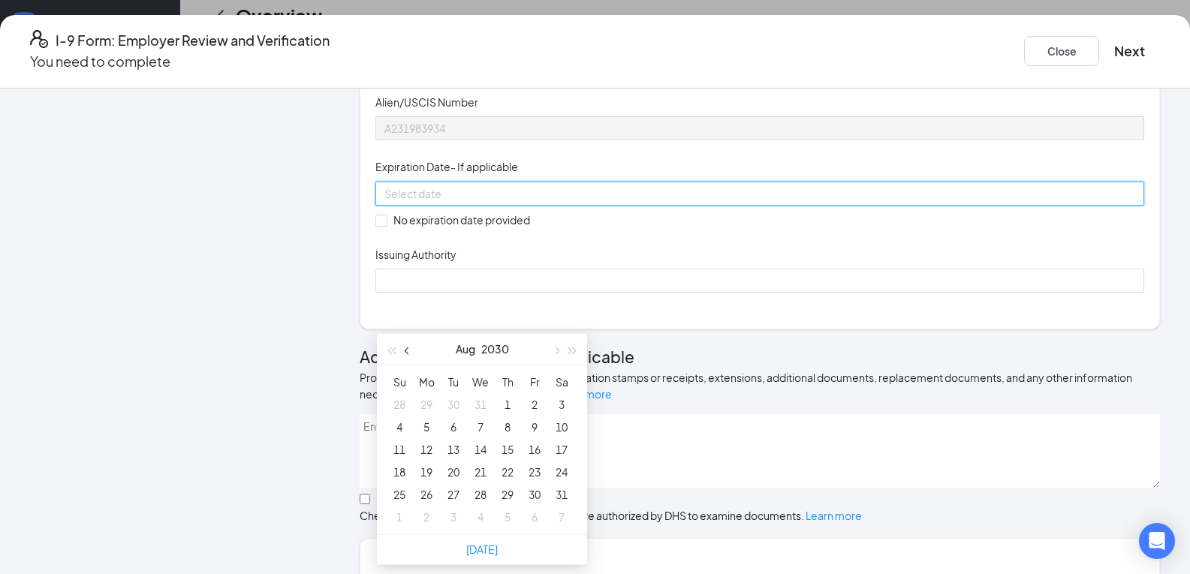
click at [405, 349] on button "button" at bounding box center [407, 349] width 17 height 30
type input "[DATE]"
click at [399, 491] on div "28" at bounding box center [399, 495] width 18 height 18
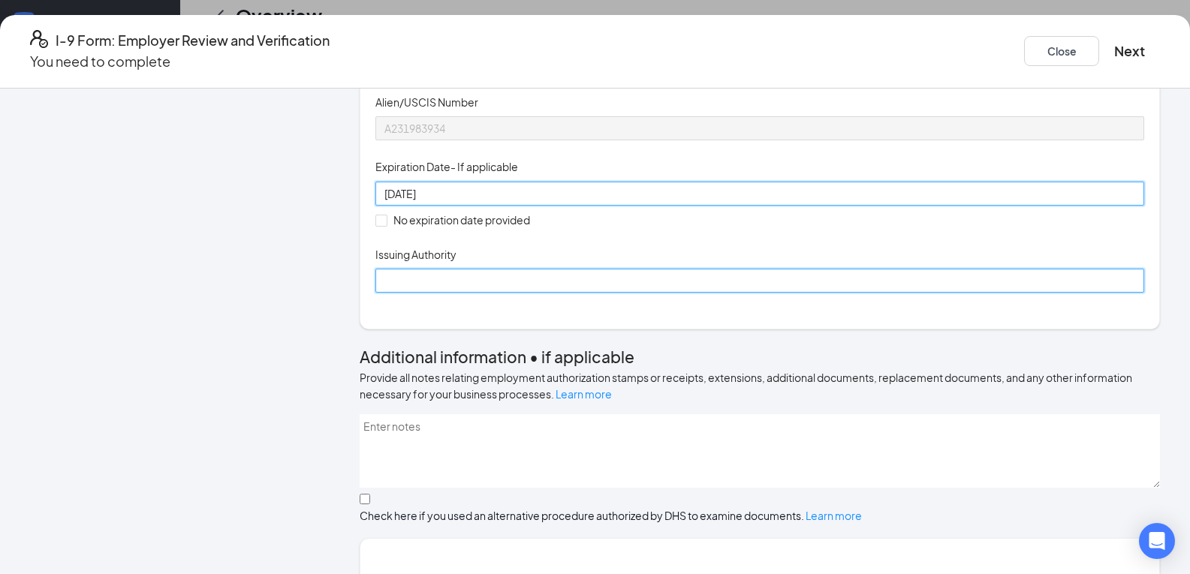
click at [439, 293] on input "Issuing Authority" at bounding box center [759, 281] width 769 height 24
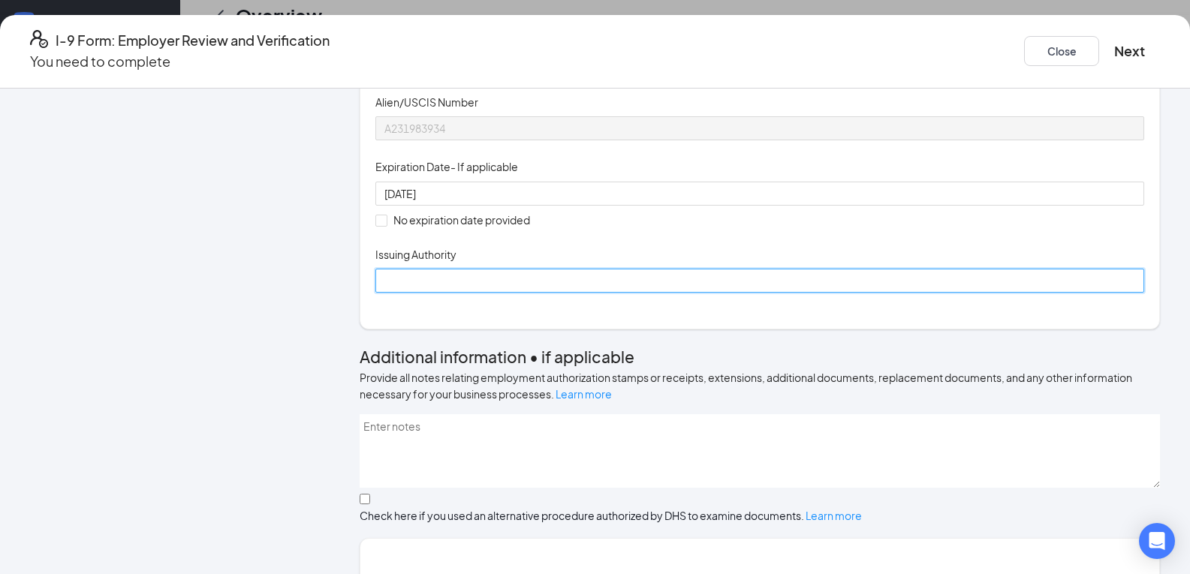
type input "[GEOGRAPHIC_DATA]"
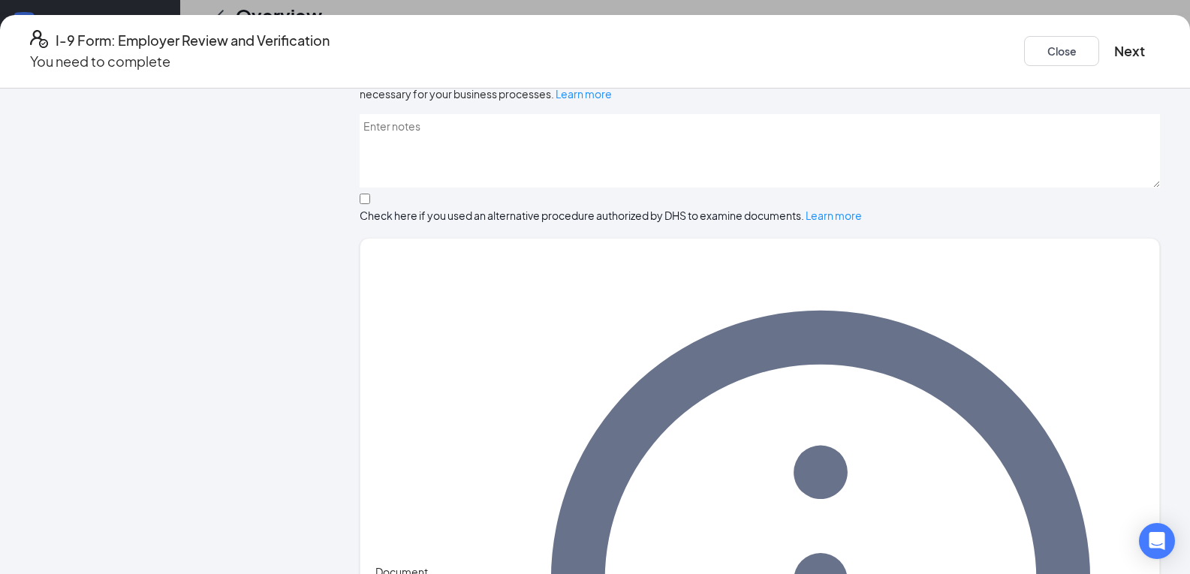
scroll to position [528, 0]
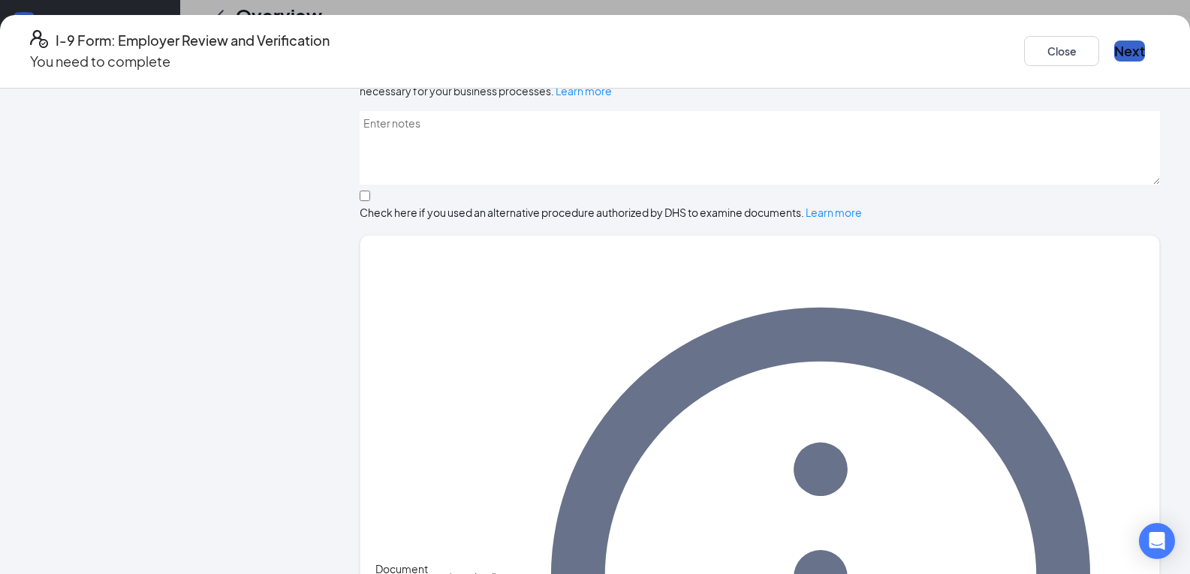
click at [1114, 43] on button "Next" at bounding box center [1129, 51] width 31 height 21
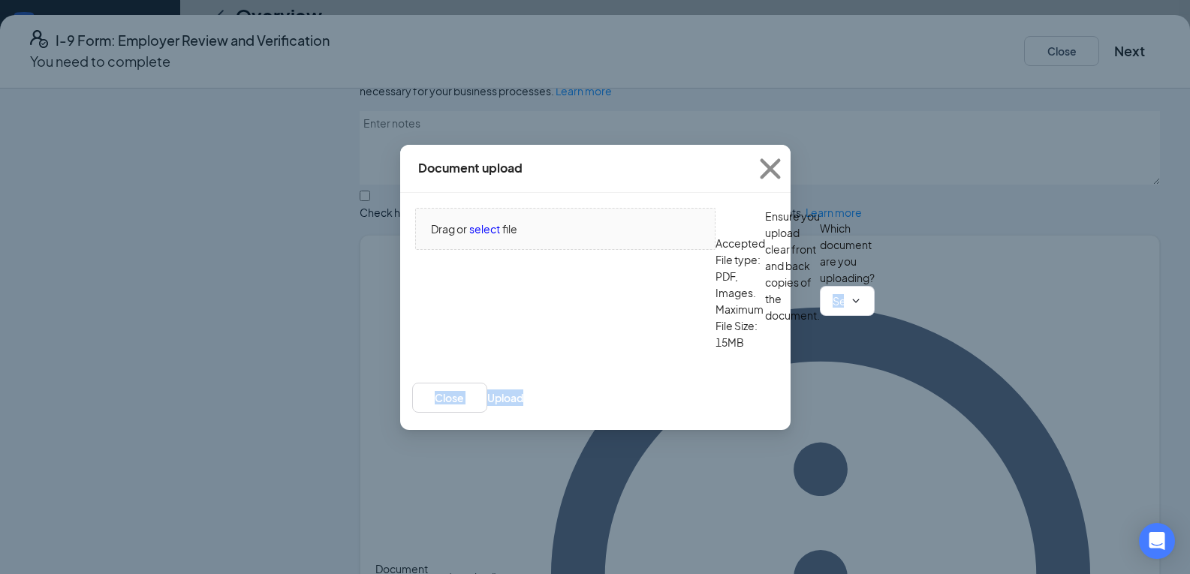
drag, startPoint x: 787, startPoint y: 267, endPoint x: 976, endPoint y: 281, distance: 188.9
click at [978, 281] on div "Document upload Drag or select file Accepted File type: PDF, Images. Maximum Fi…" at bounding box center [595, 287] width 1190 height 574
drag, startPoint x: 455, startPoint y: 268, endPoint x: 632, endPoint y: 252, distance: 177.8
click at [632, 252] on div "Drag or select file Accepted File type: PDF, Images. Maximum File Size: 15MB En…" at bounding box center [595, 279] width 360 height 143
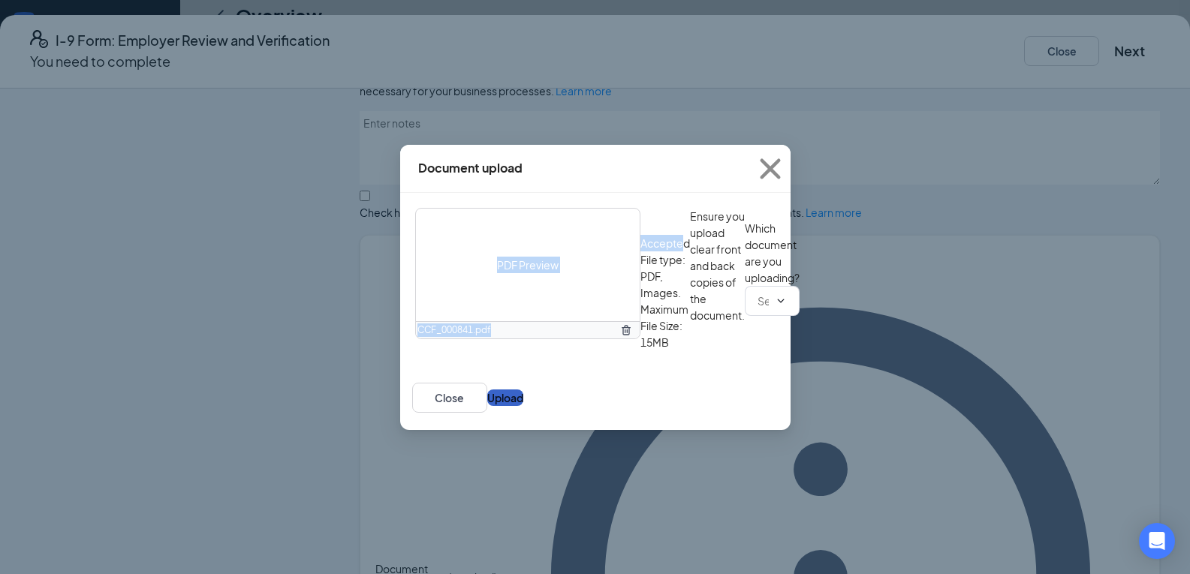
click at [523, 406] on button "Upload" at bounding box center [505, 398] width 36 height 17
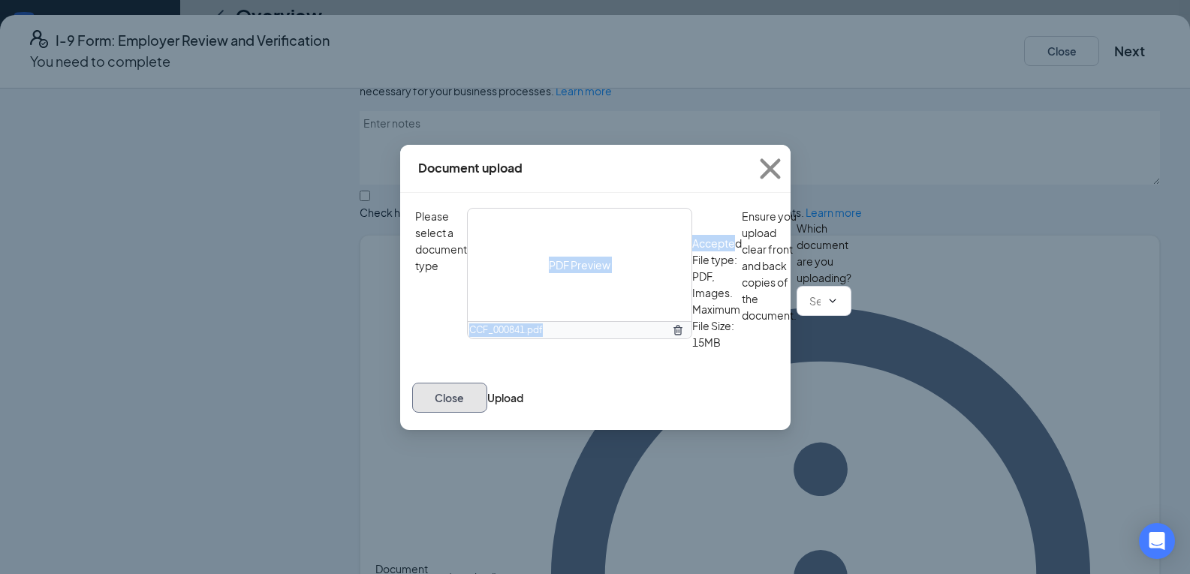
click at [487, 413] on button "Close" at bounding box center [449, 398] width 75 height 30
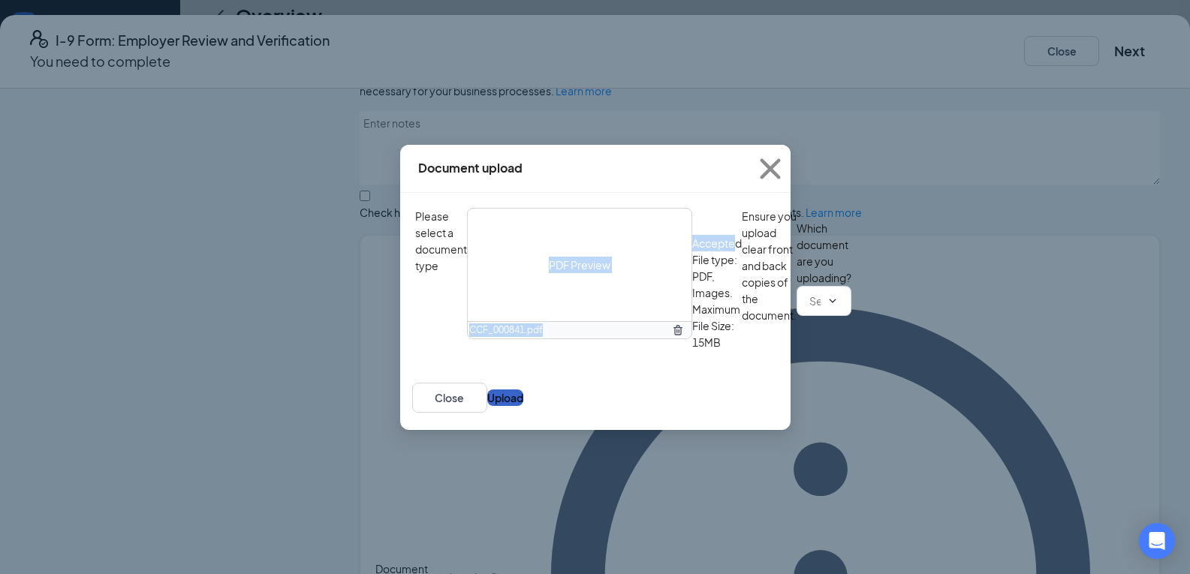
click at [523, 406] on button "Upload" at bounding box center [505, 398] width 36 height 17
click at [549, 257] on span "PDF Preview" at bounding box center [580, 265] width 62 height 17
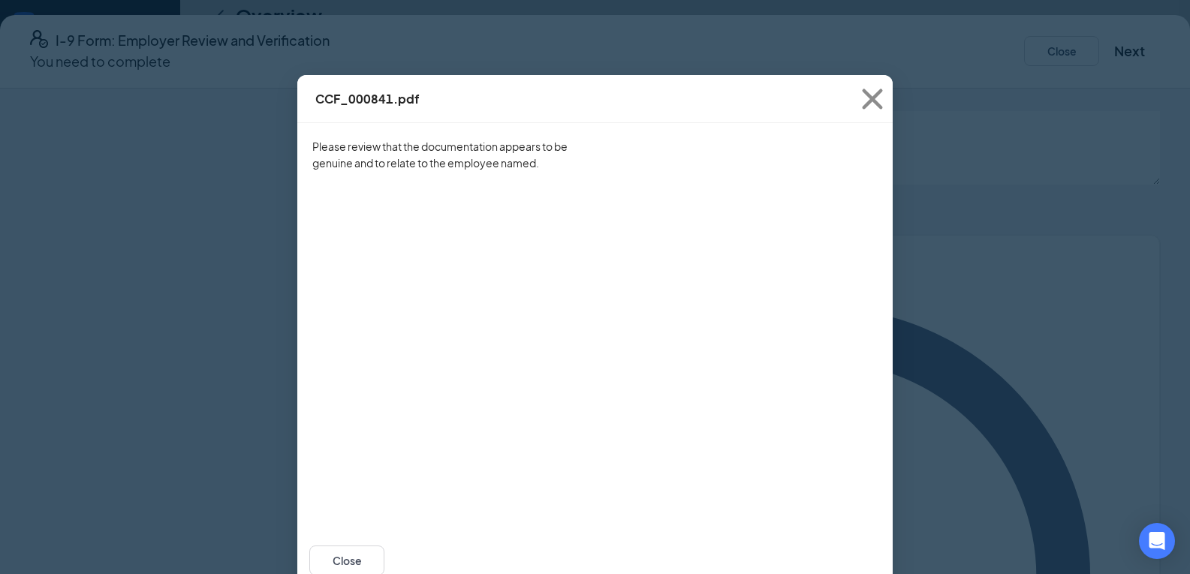
scroll to position [0, 0]
click at [865, 98] on icon "Cross" at bounding box center [872, 99] width 20 height 20
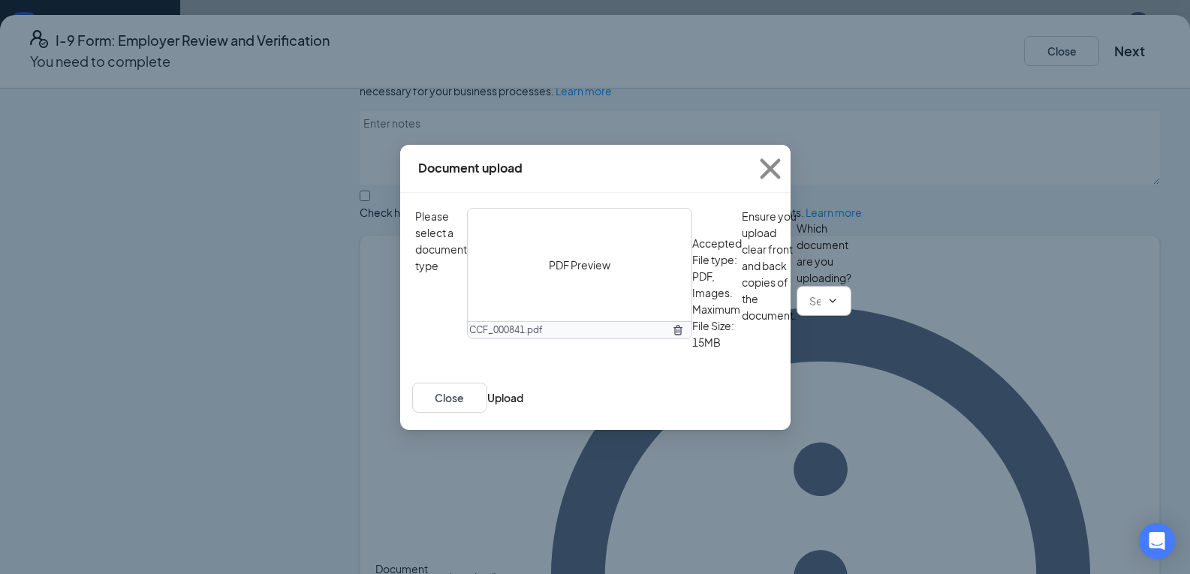
click at [826, 307] on icon "ChevronDown" at bounding box center [832, 301] width 12 height 12
click at [504, 441] on div "Employment Authorization Document card that contains a photograph (Form I-766)" at bounding box center [615, 434] width 403 height 17
type input "Employment Authorization Document card that contains a photograph (Form I-766)"
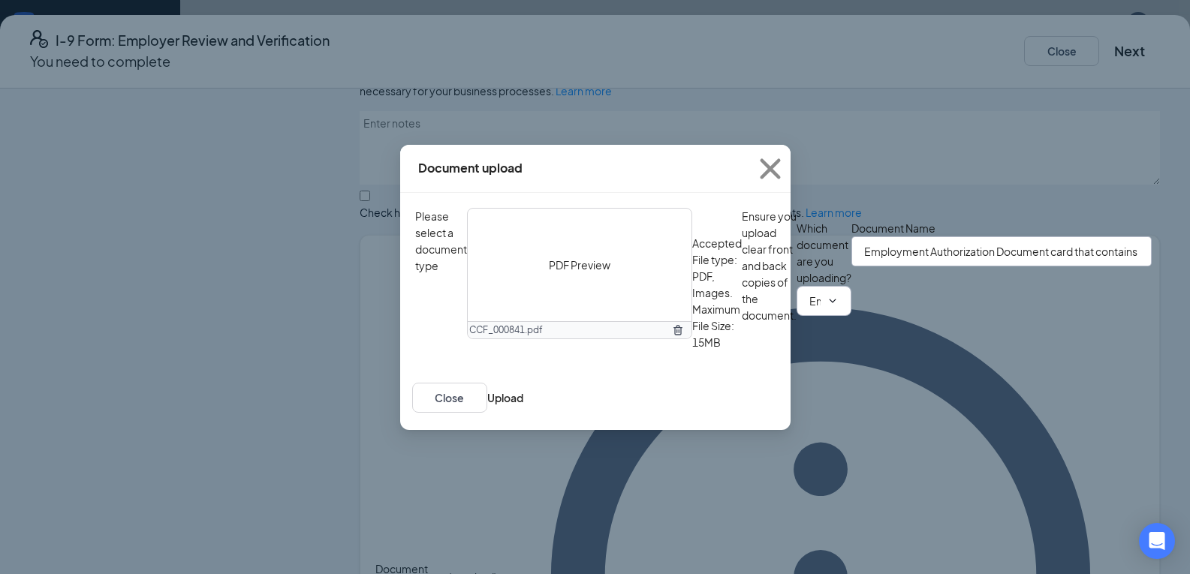
click at [851, 266] on input "Employment Authorization Document card that contains a photograph (Form I-766)" at bounding box center [1001, 251] width 300 height 30
click at [523, 406] on button "Upload" at bounding box center [505, 398] width 36 height 17
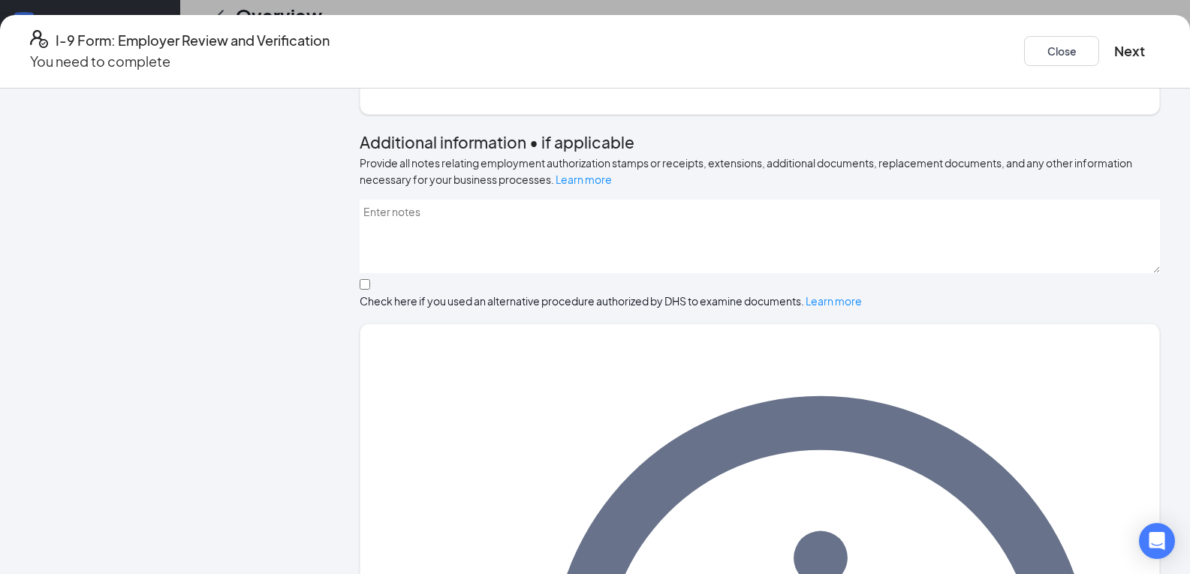
scroll to position [697, 0]
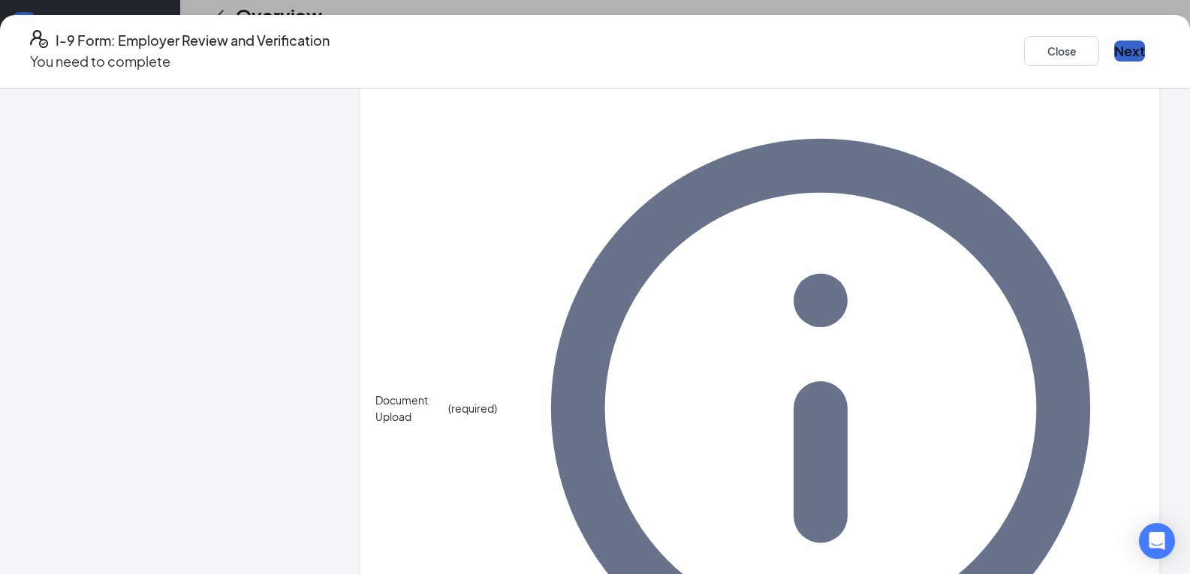
click at [1114, 44] on button "Next" at bounding box center [1129, 51] width 31 height 21
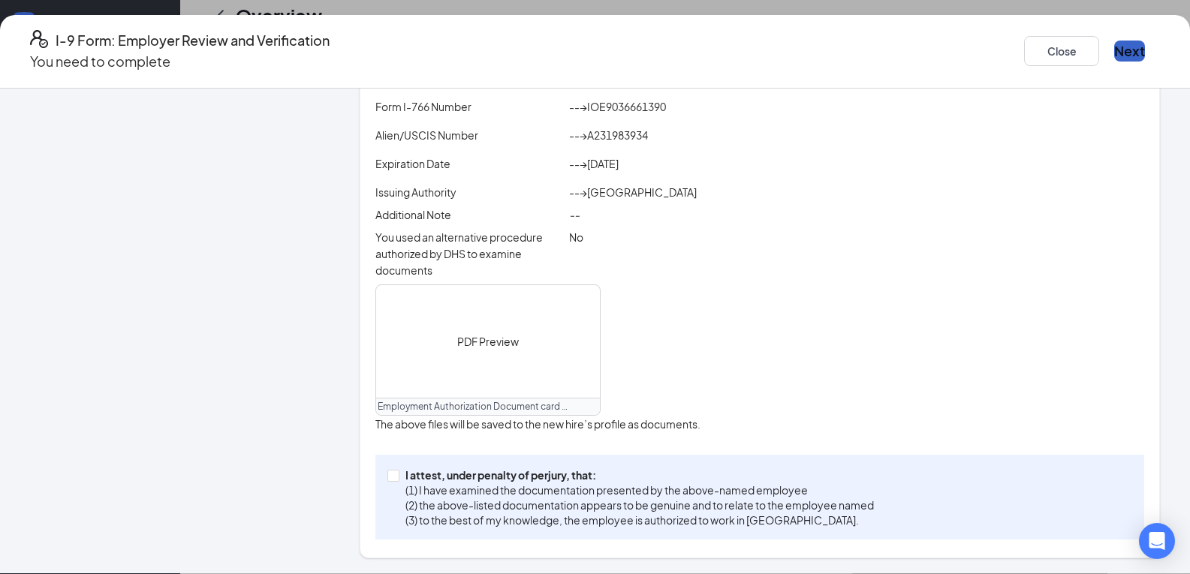
scroll to position [450, 0]
click at [396, 474] on input "I attest, under penalty of [PERSON_NAME], that: (1) I have examined the documen…" at bounding box center [392, 475] width 11 height 11
checkbox input "true"
click at [1114, 44] on button "Next" at bounding box center [1129, 51] width 31 height 21
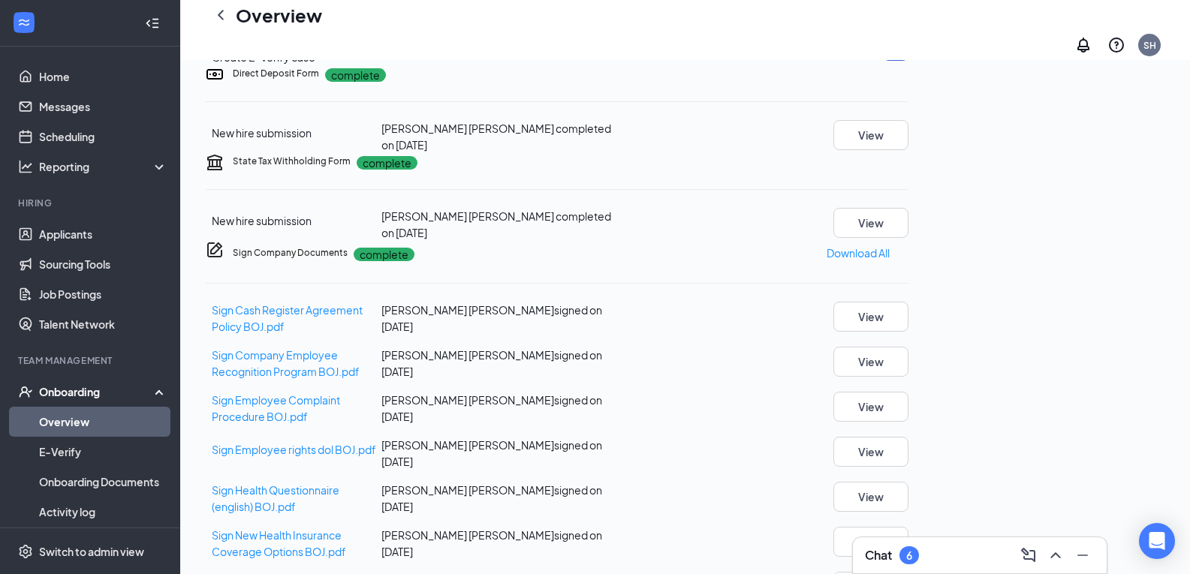
click at [908, 61] on button "Start" at bounding box center [896, 52] width 26 height 17
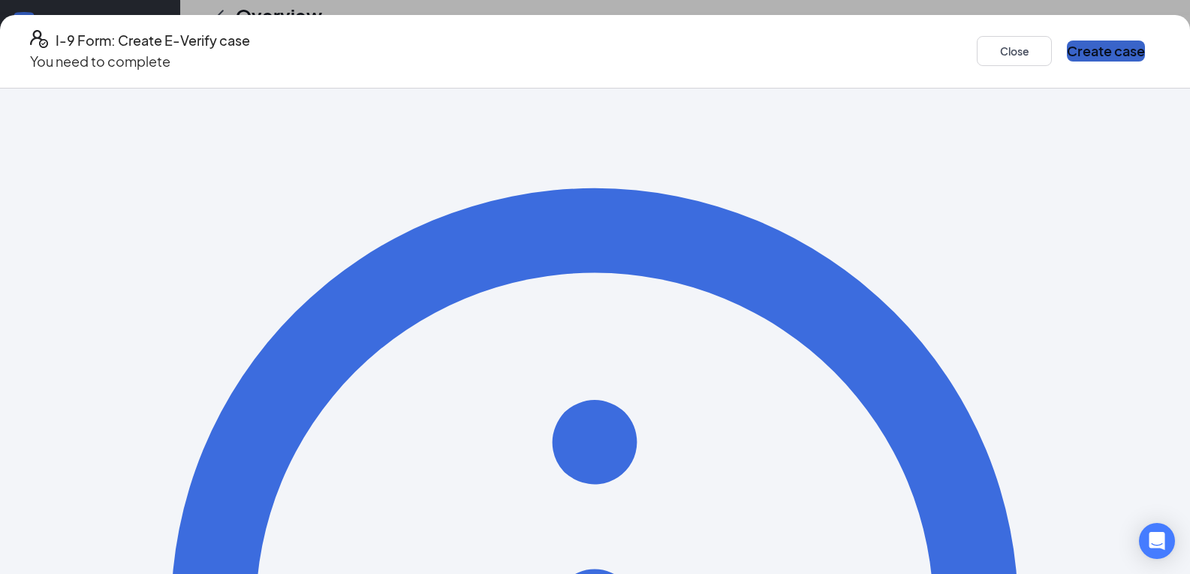
click at [1073, 48] on button "Create case" at bounding box center [1106, 51] width 78 height 21
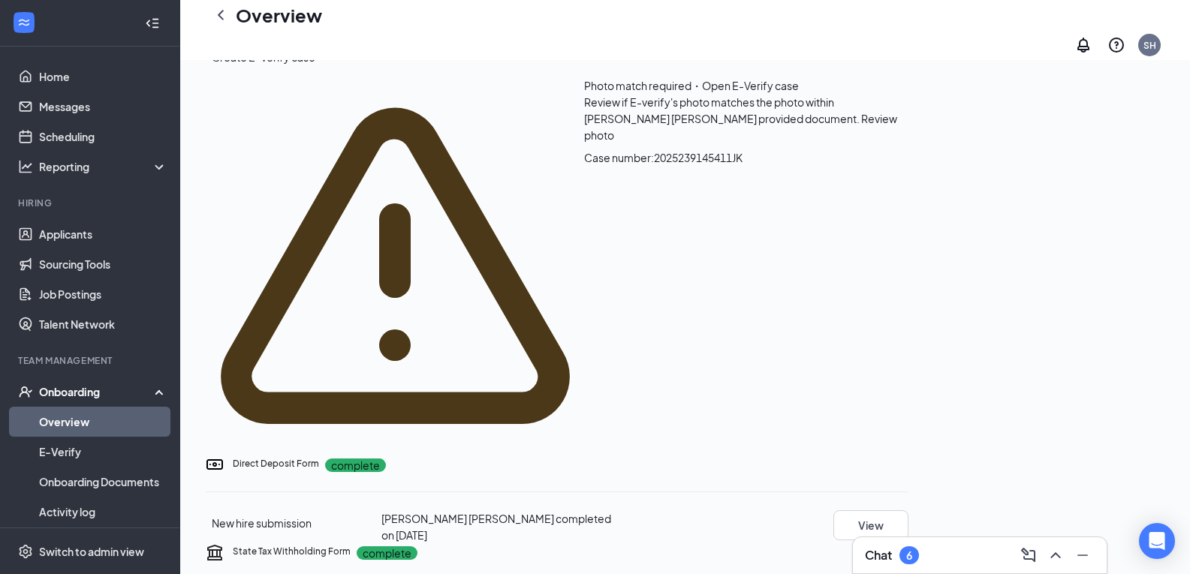
click at [805, 142] on span "Review photo" at bounding box center [740, 127] width 313 height 30
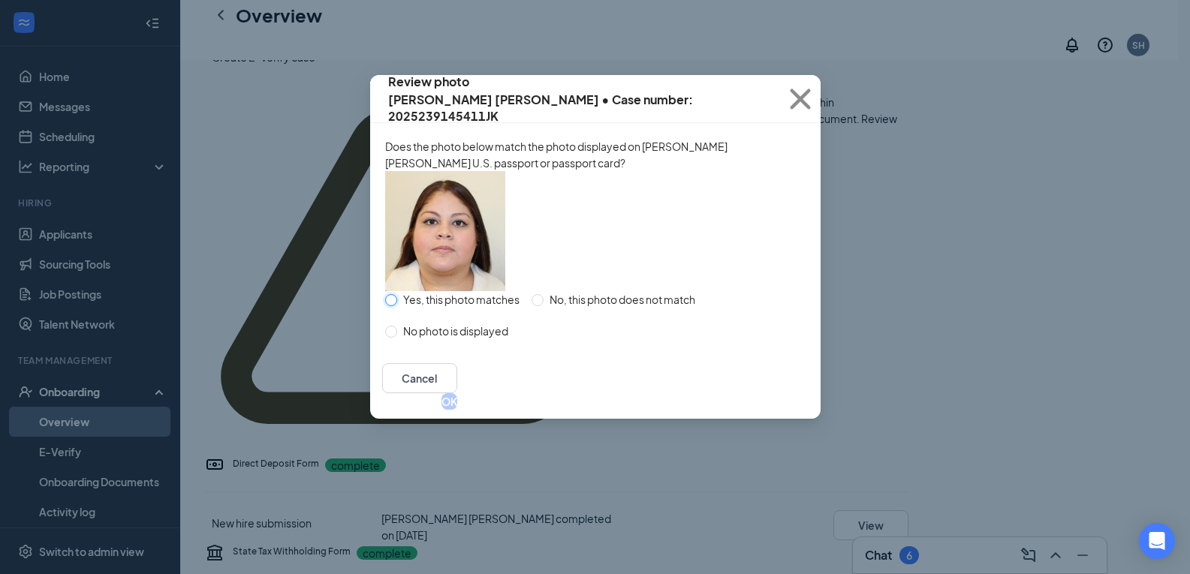
click at [389, 306] on input "Yes, this photo matches" at bounding box center [391, 300] width 12 height 12
radio input "true"
click at [457, 410] on button "OK" at bounding box center [449, 401] width 16 height 17
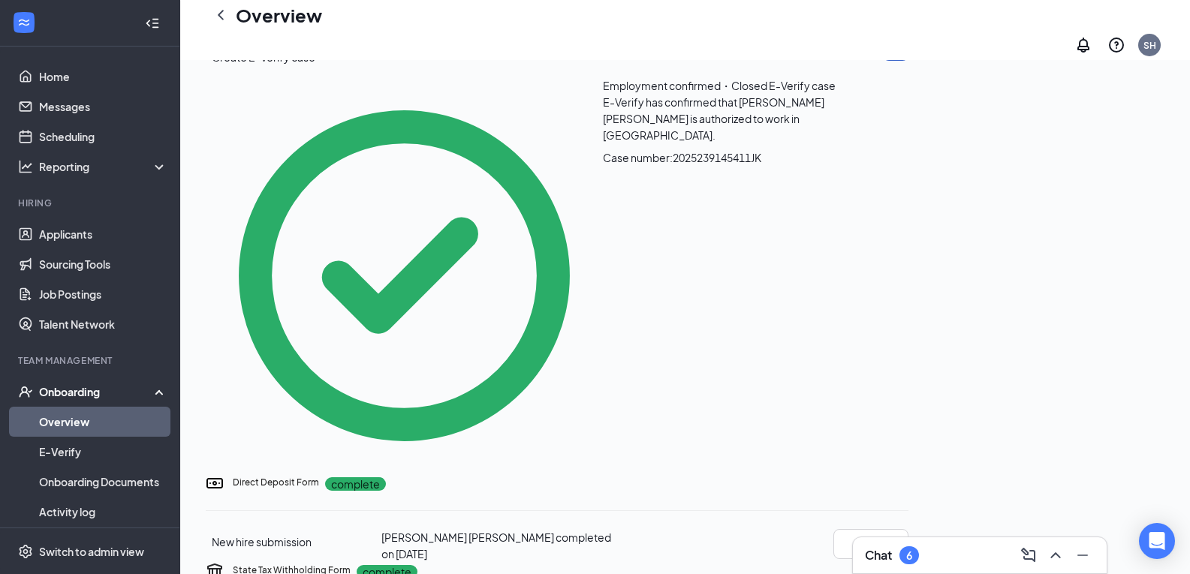
click at [908, 61] on button "Start" at bounding box center [896, 52] width 26 height 17
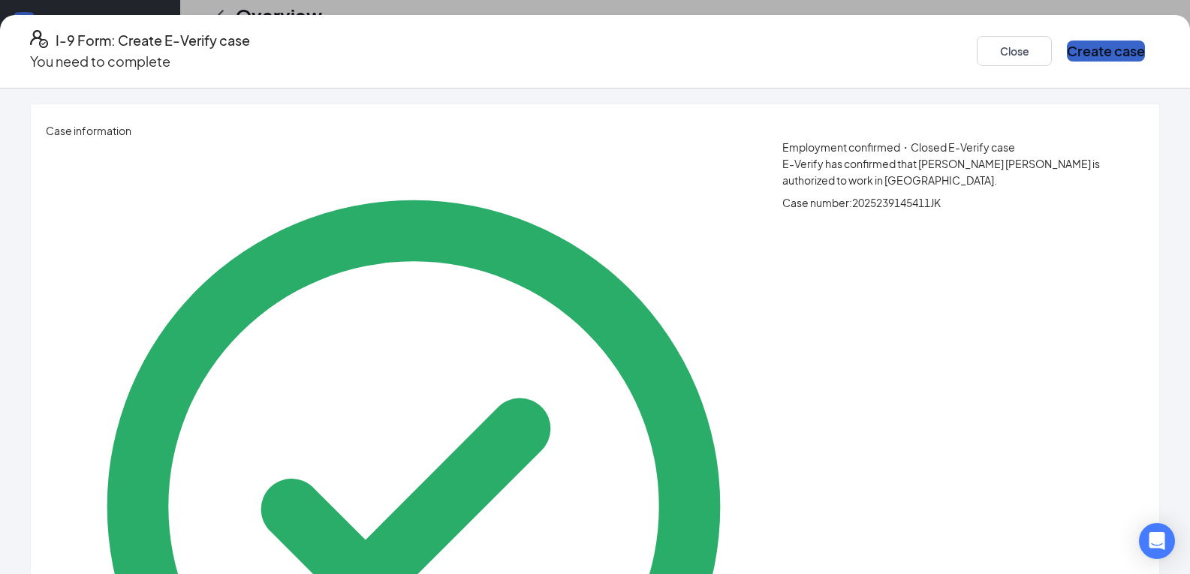
click at [1067, 50] on button "Create case" at bounding box center [1106, 51] width 78 height 21
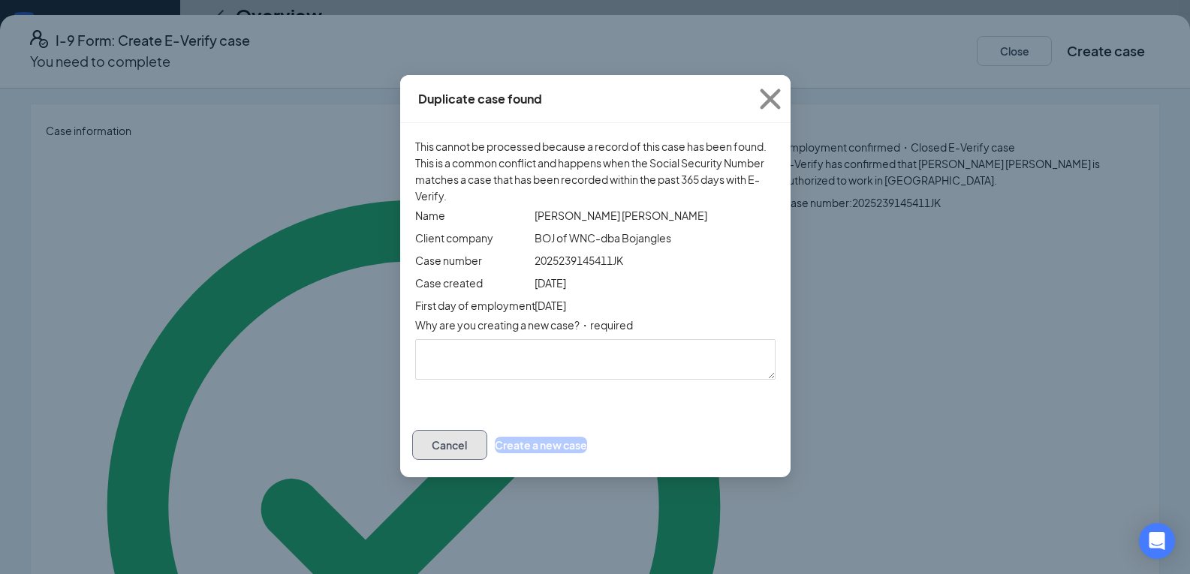
click at [487, 460] on button "Cancel" at bounding box center [449, 445] width 75 height 30
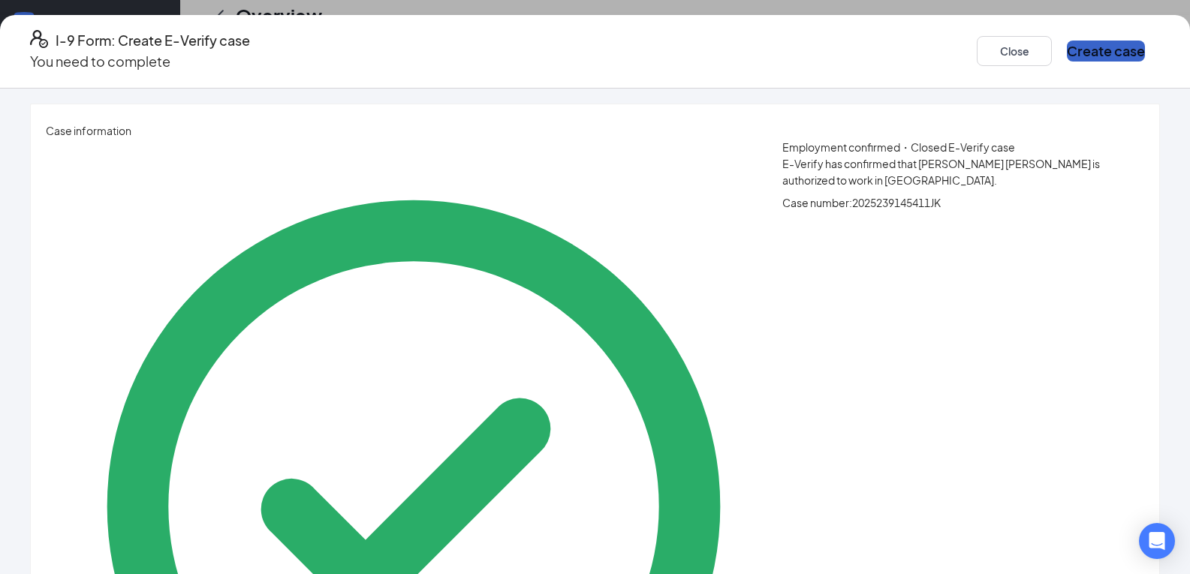
scroll to position [0, 0]
click at [977, 44] on button "Close" at bounding box center [1014, 51] width 75 height 30
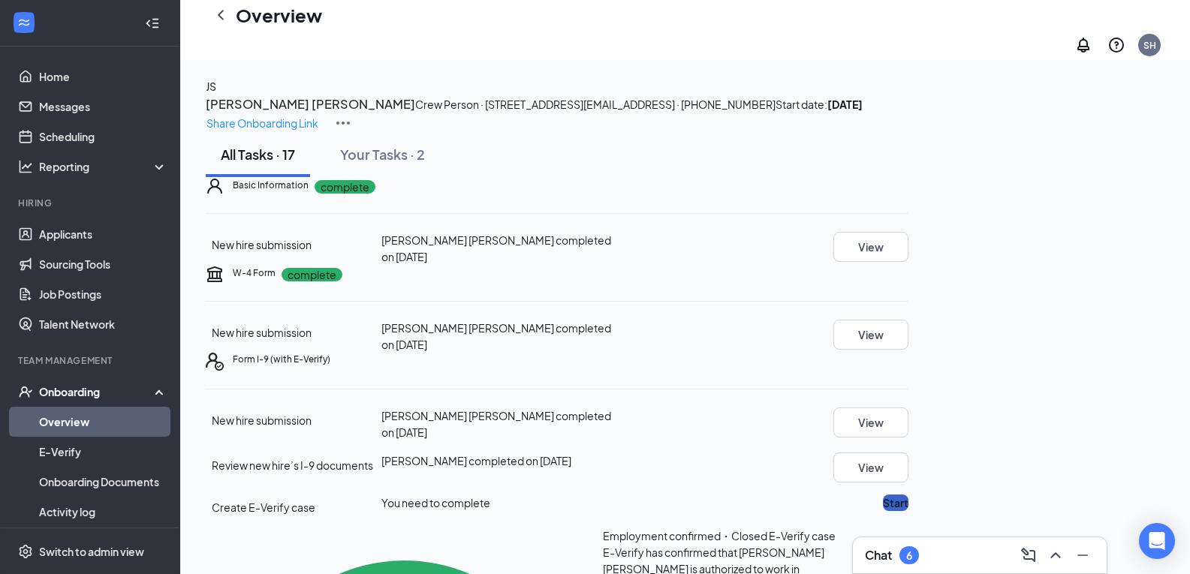
scroll to position [366, 0]
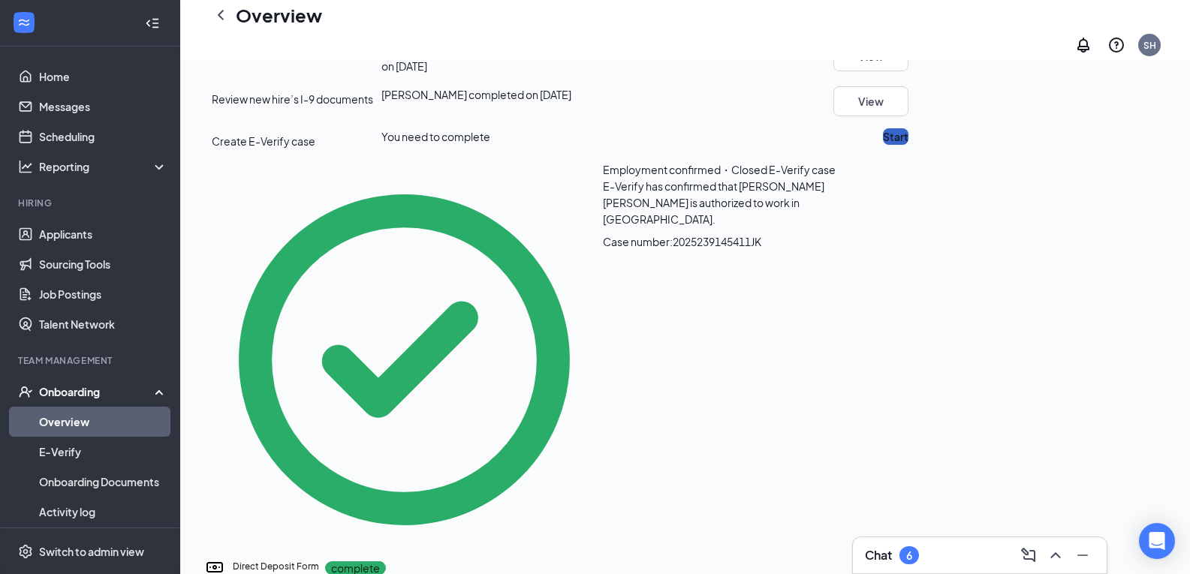
click at [908, 145] on button "Start" at bounding box center [896, 136] width 26 height 17
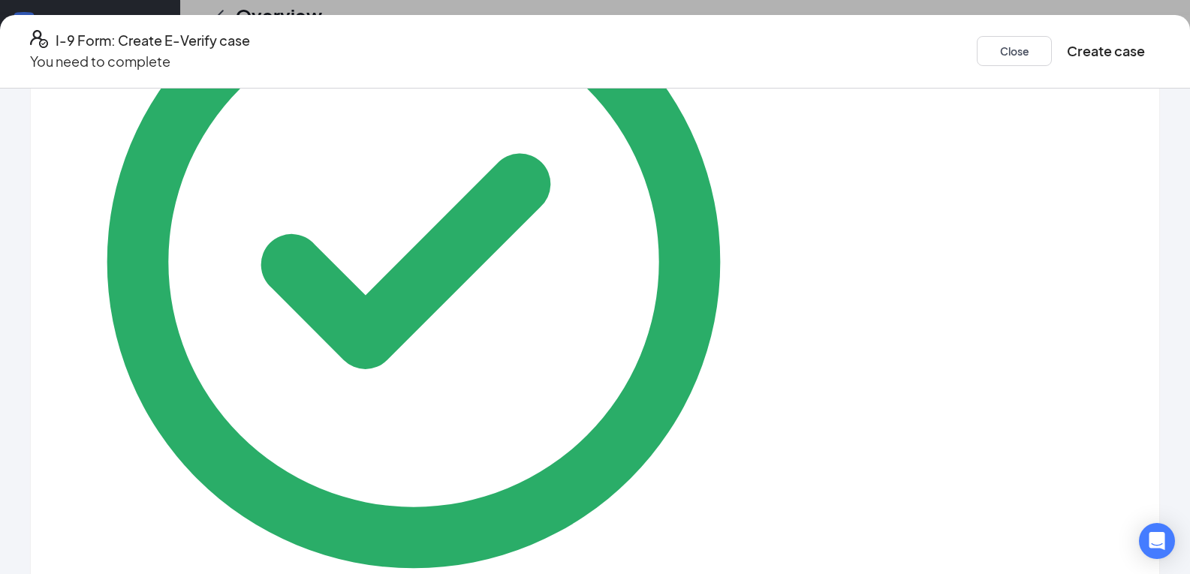
scroll to position [254, 0]
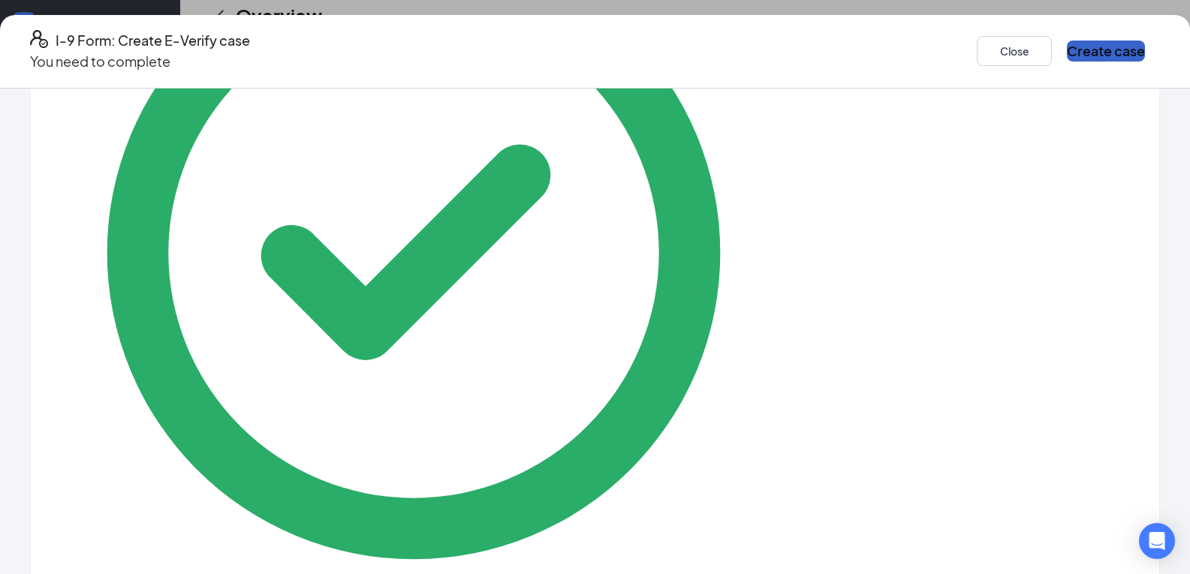
click at [1067, 48] on button "Create case" at bounding box center [1106, 51] width 78 height 21
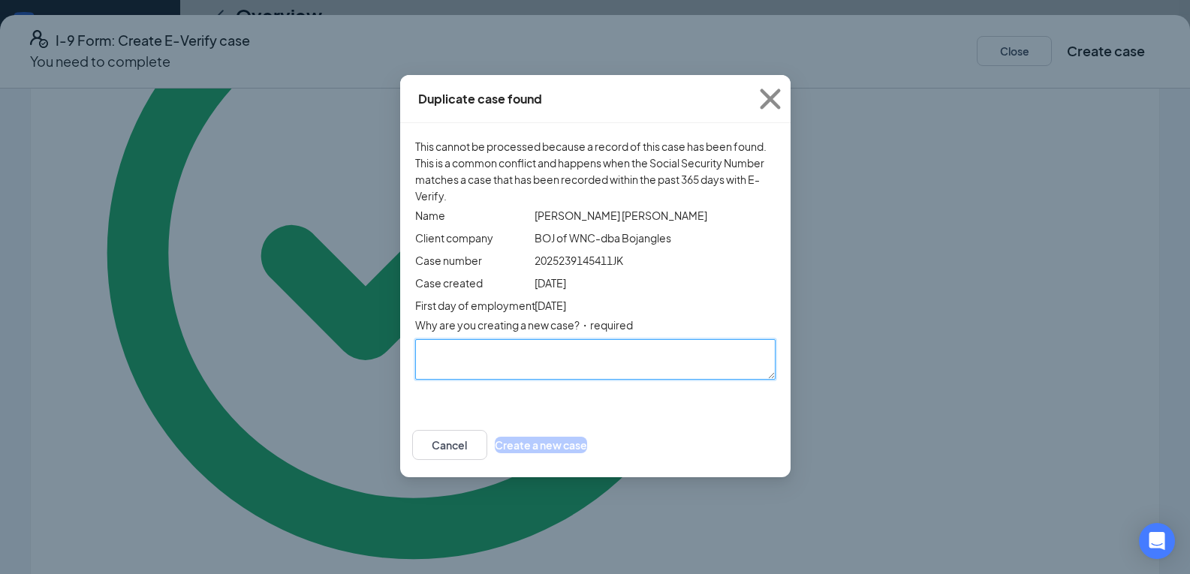
click at [415, 380] on textarea "Why are you creating a new case? ・required" at bounding box center [595, 359] width 360 height 41
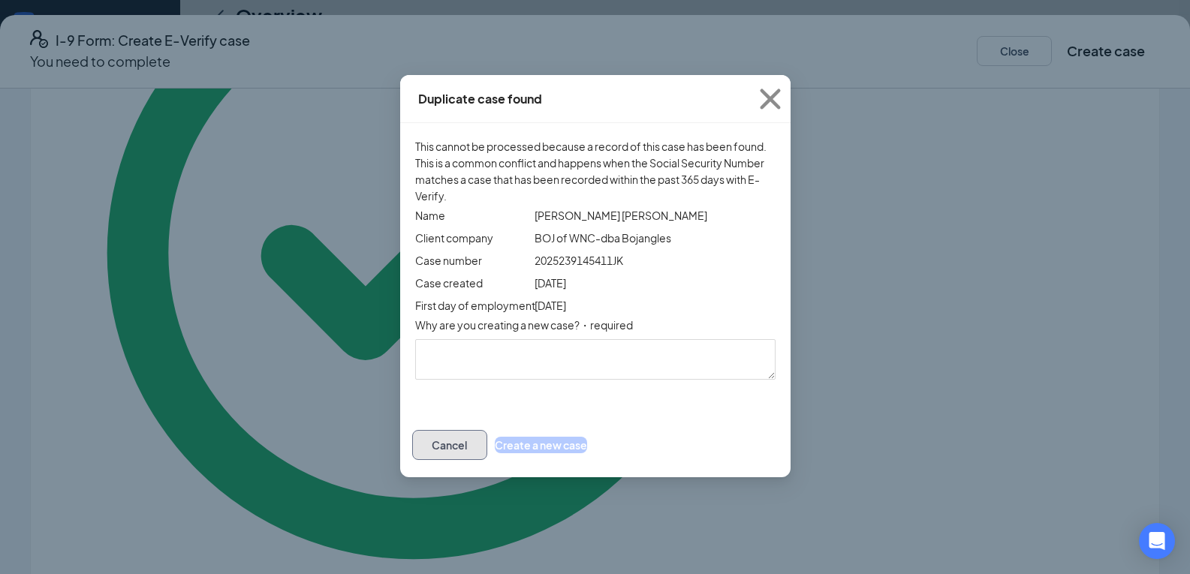
click at [487, 460] on button "Cancel" at bounding box center [449, 445] width 75 height 30
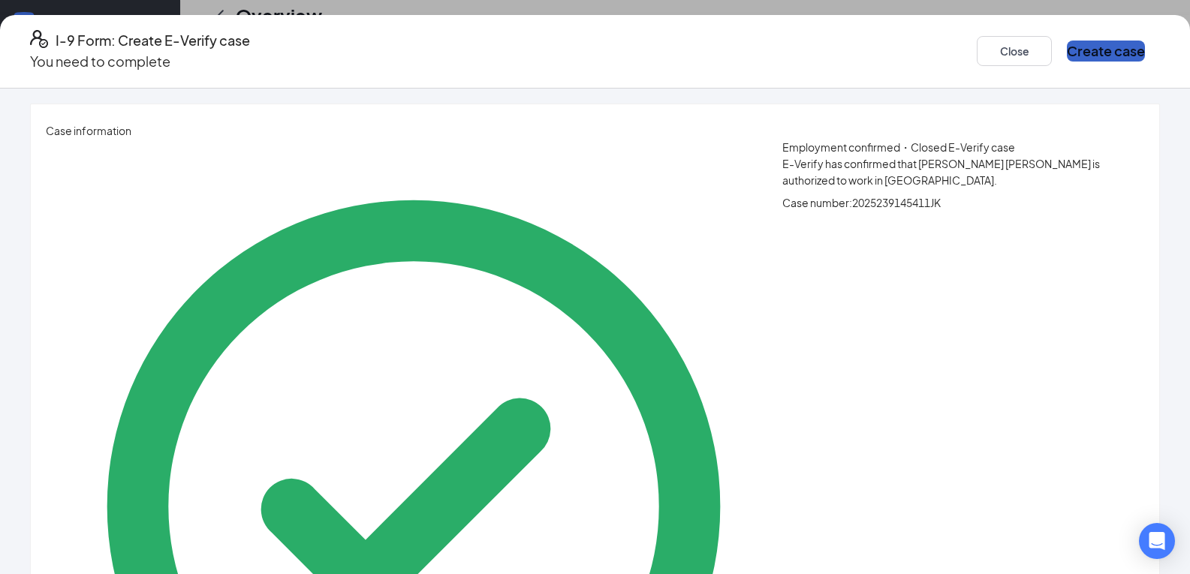
scroll to position [0, 0]
click at [1162, 59] on icon "Ellipses" at bounding box center [1169, 60] width 14 height 3
click at [1076, 76] on span "Mark as complete" at bounding box center [1076, 74] width 88 height 17
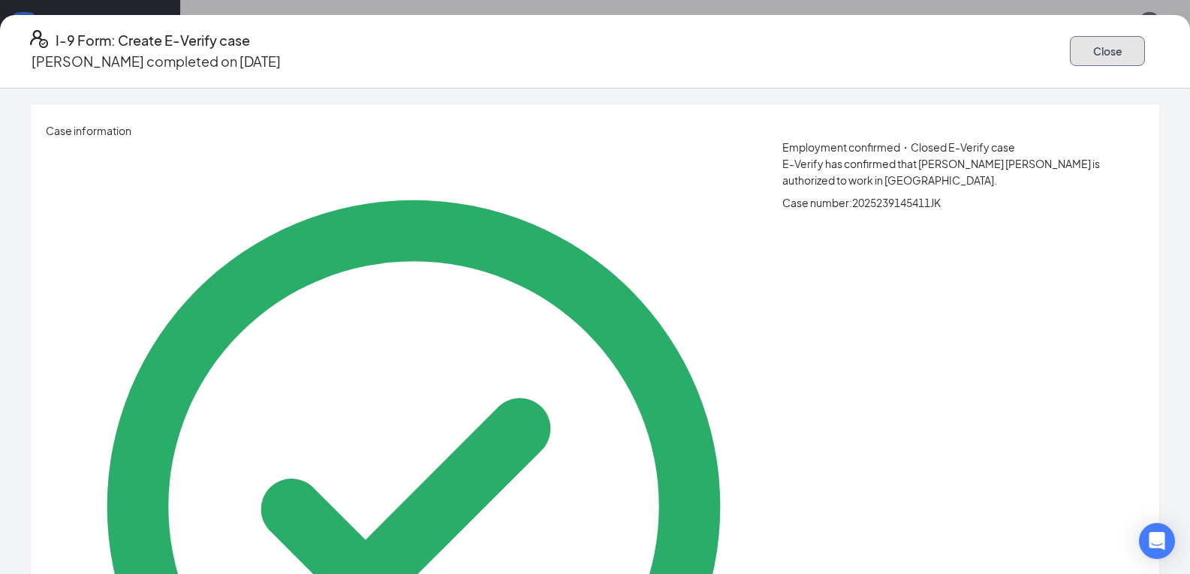
click at [1070, 49] on button "Close" at bounding box center [1107, 51] width 75 height 30
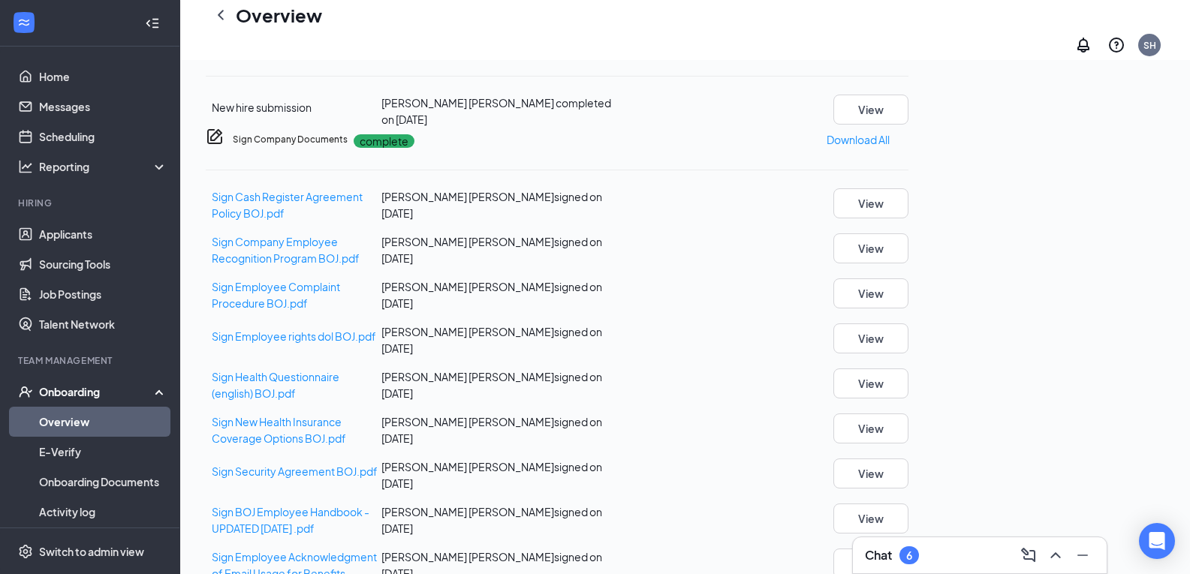
scroll to position [1079, 0]
